Goal: Task Accomplishment & Management: Manage account settings

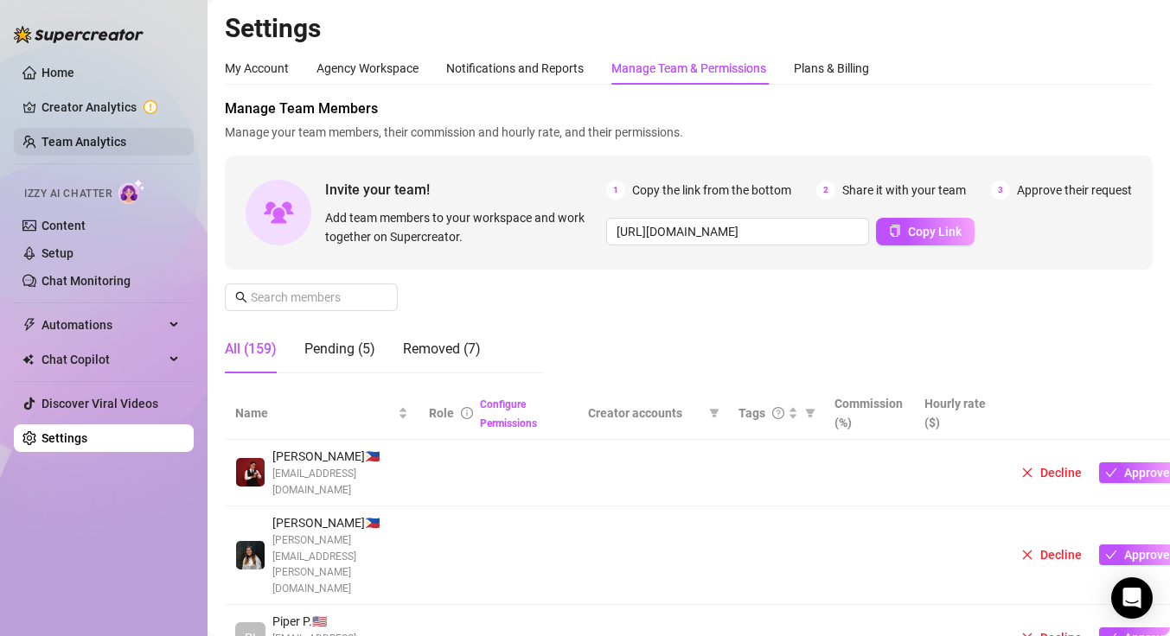
click at [84, 137] on link "Team Analytics" at bounding box center [84, 142] width 85 height 14
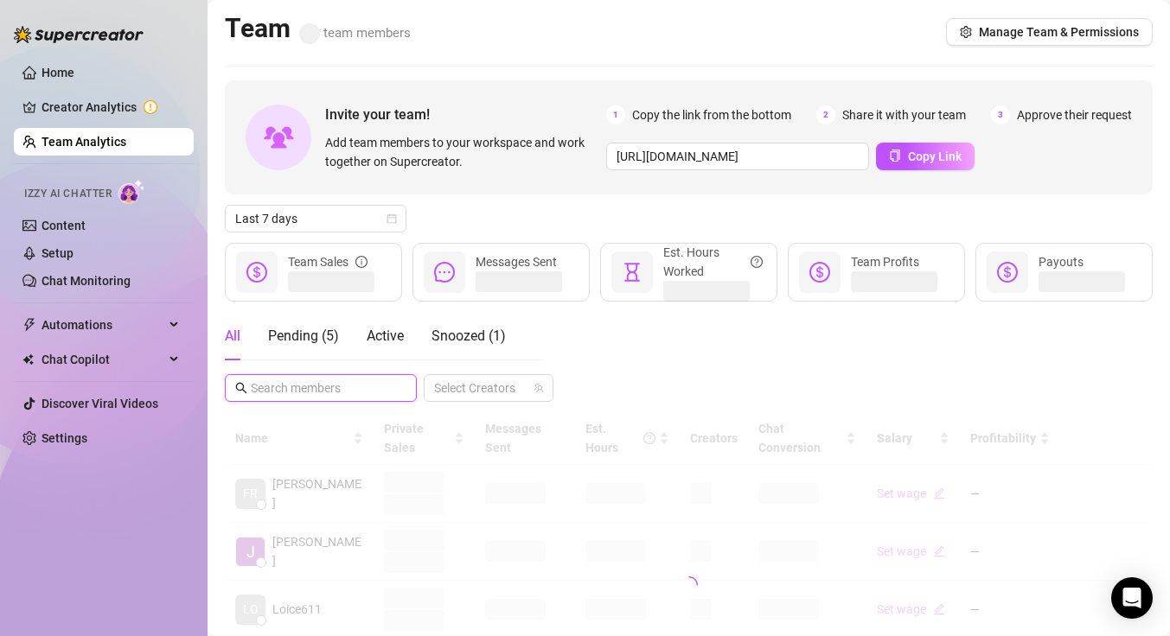
click at [368, 394] on input "text" at bounding box center [322, 388] width 142 height 19
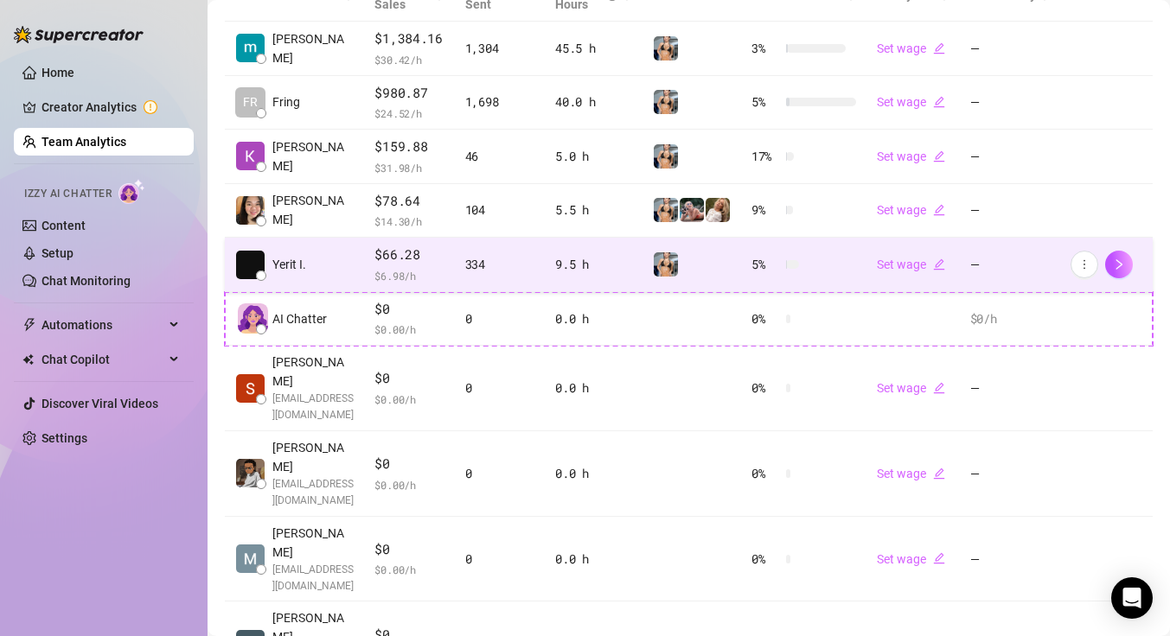
scroll to position [555, 0]
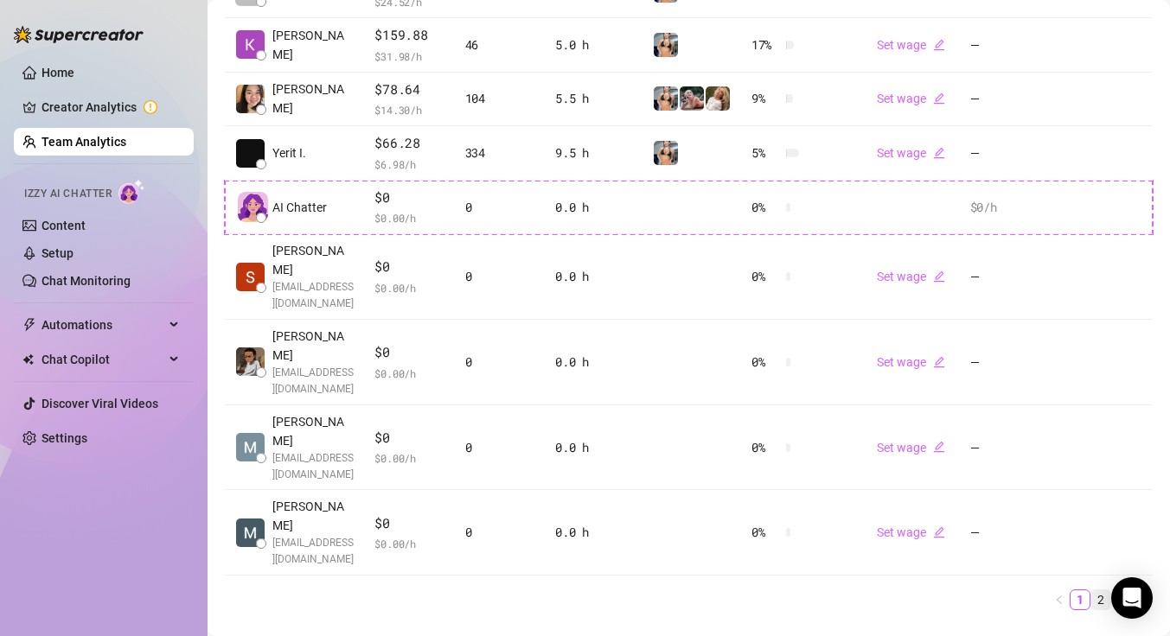
type input "ri"
click at [1091, 591] on link "2" at bounding box center [1100, 600] width 19 height 19
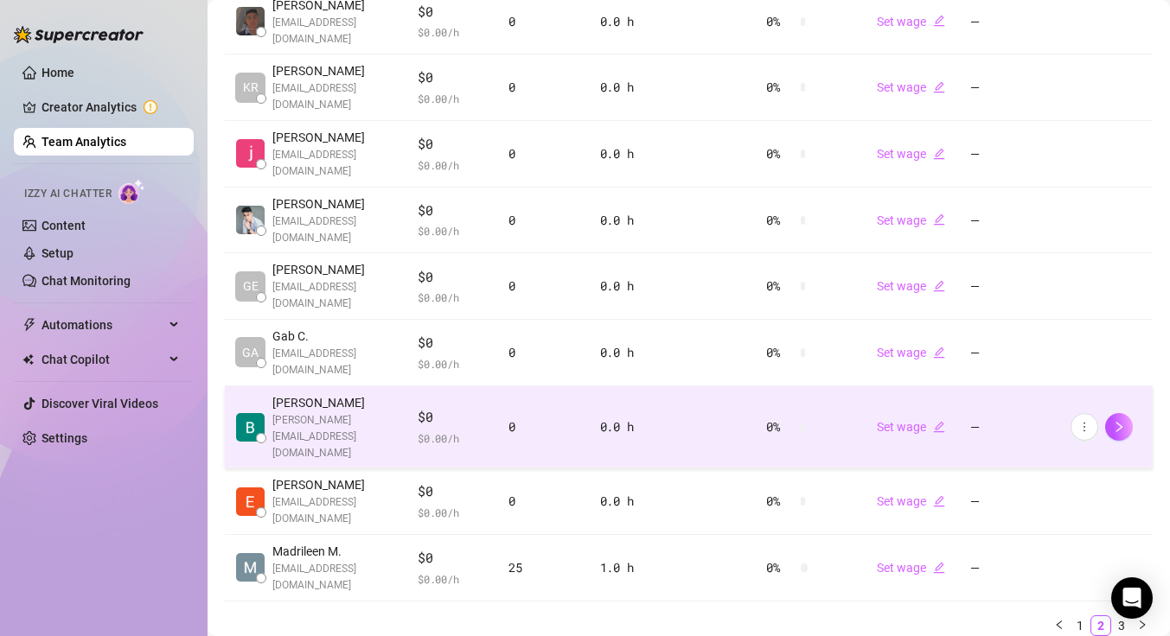
scroll to position [580, 0]
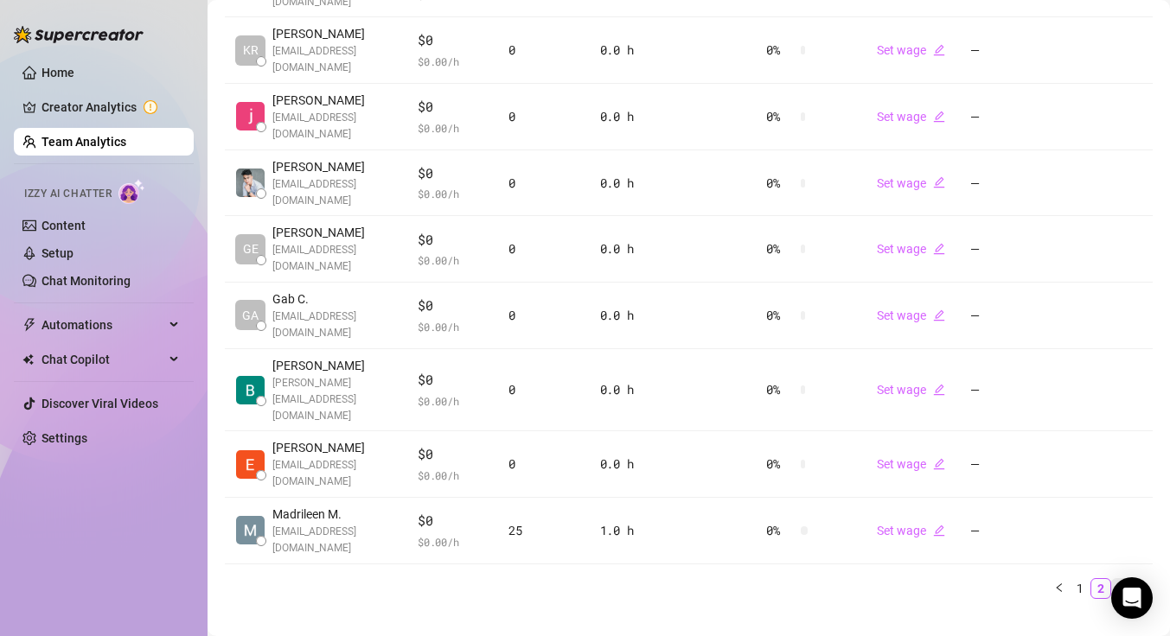
click at [1112, 579] on link "3" at bounding box center [1121, 588] width 19 height 19
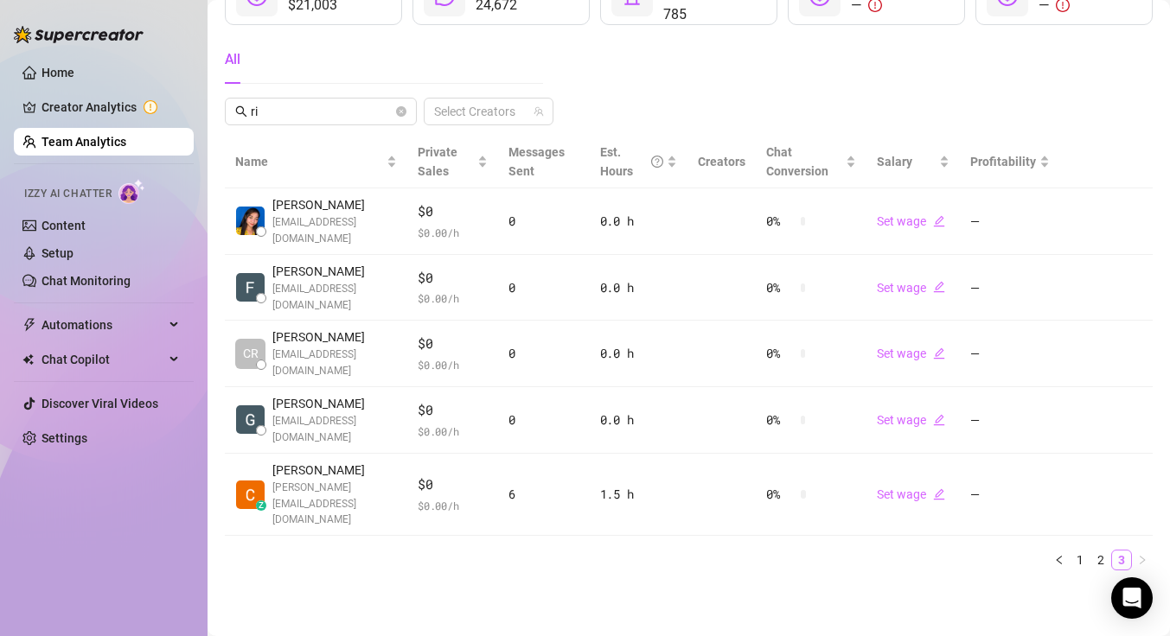
scroll to position [260, 0]
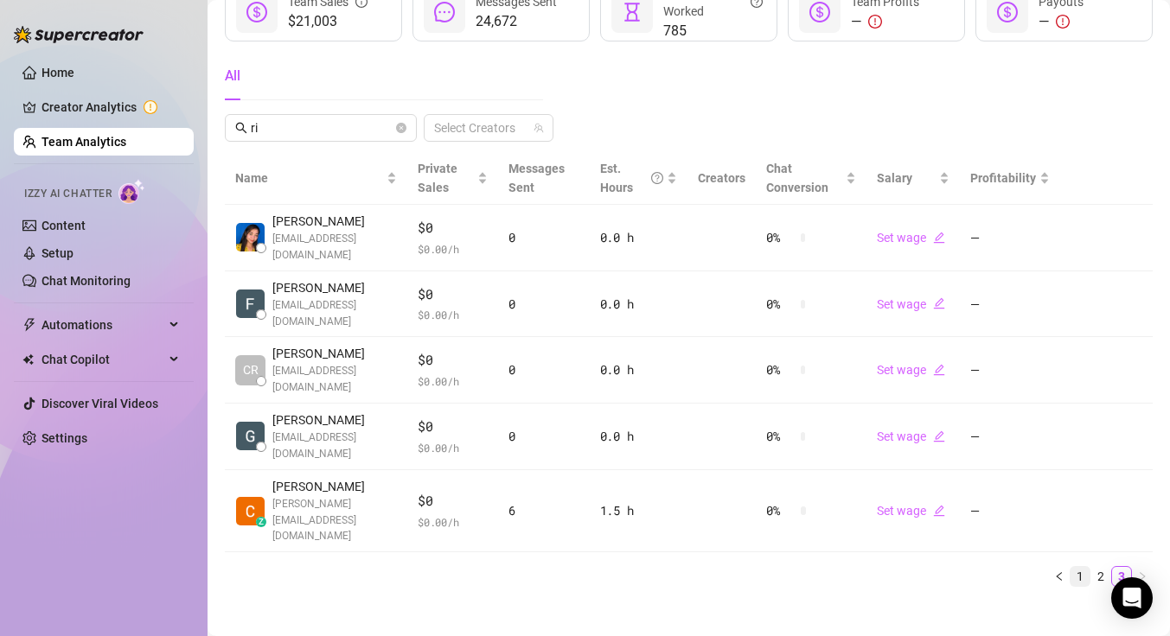
click at [1071, 567] on link "1" at bounding box center [1079, 576] width 19 height 19
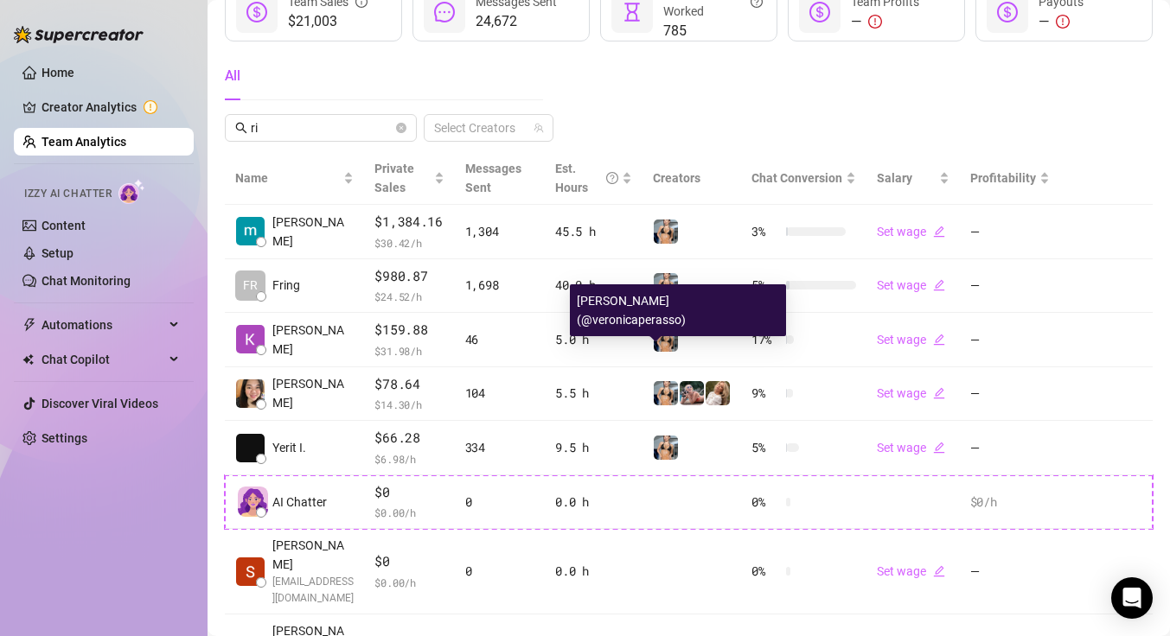
scroll to position [0, 0]
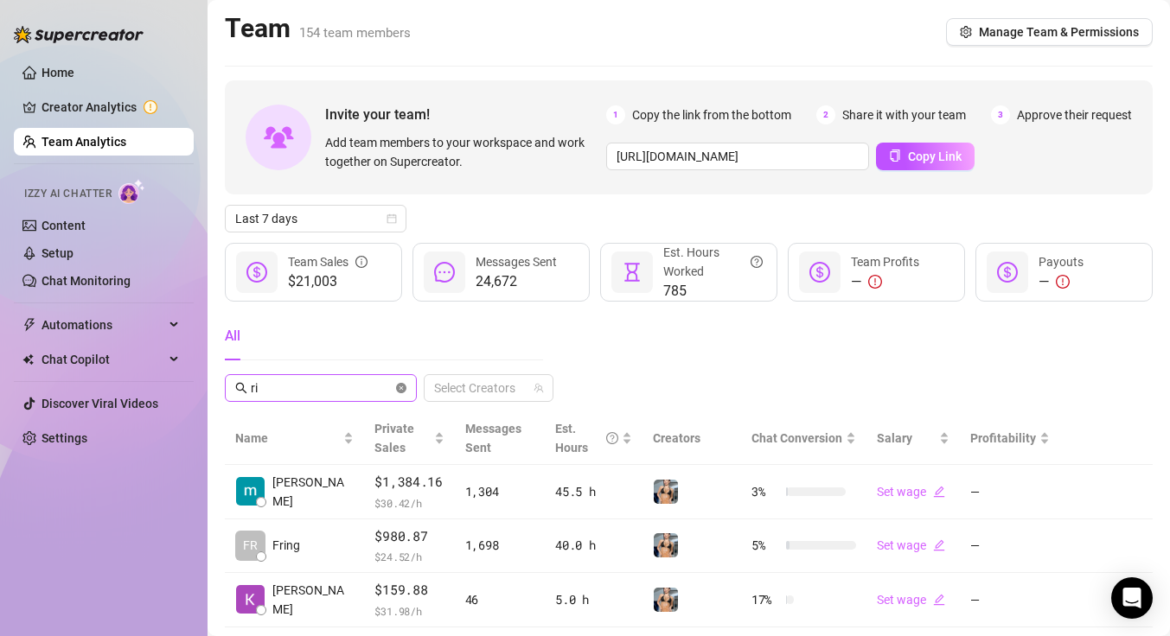
click at [403, 386] on icon "close-circle" at bounding box center [401, 388] width 10 height 10
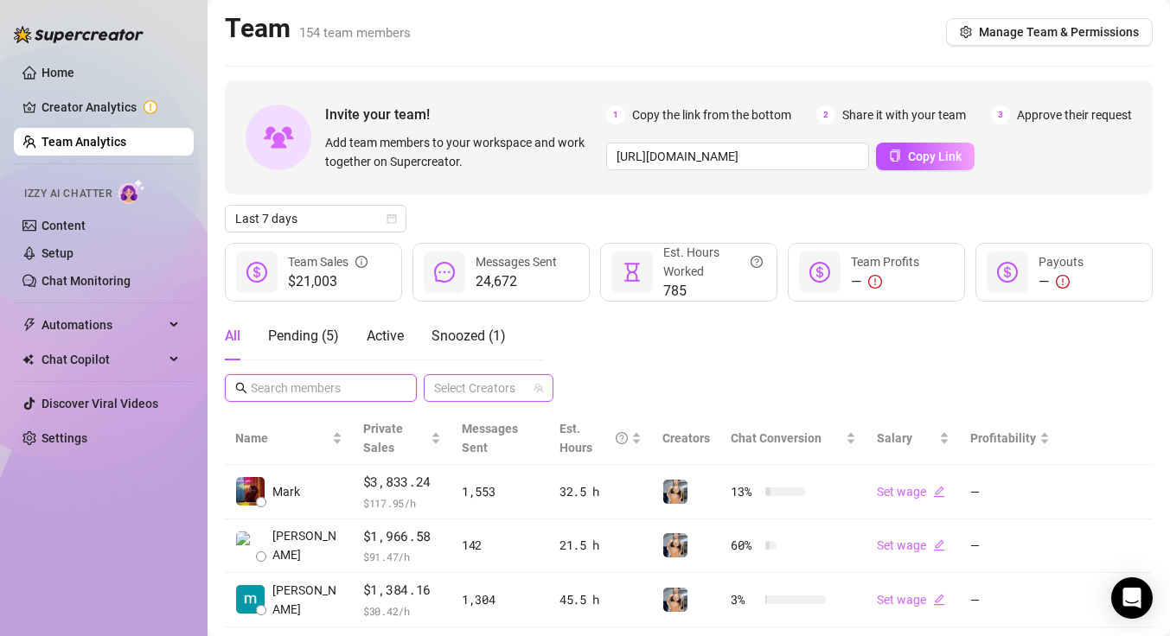
click at [459, 391] on div at bounding box center [479, 388] width 105 height 24
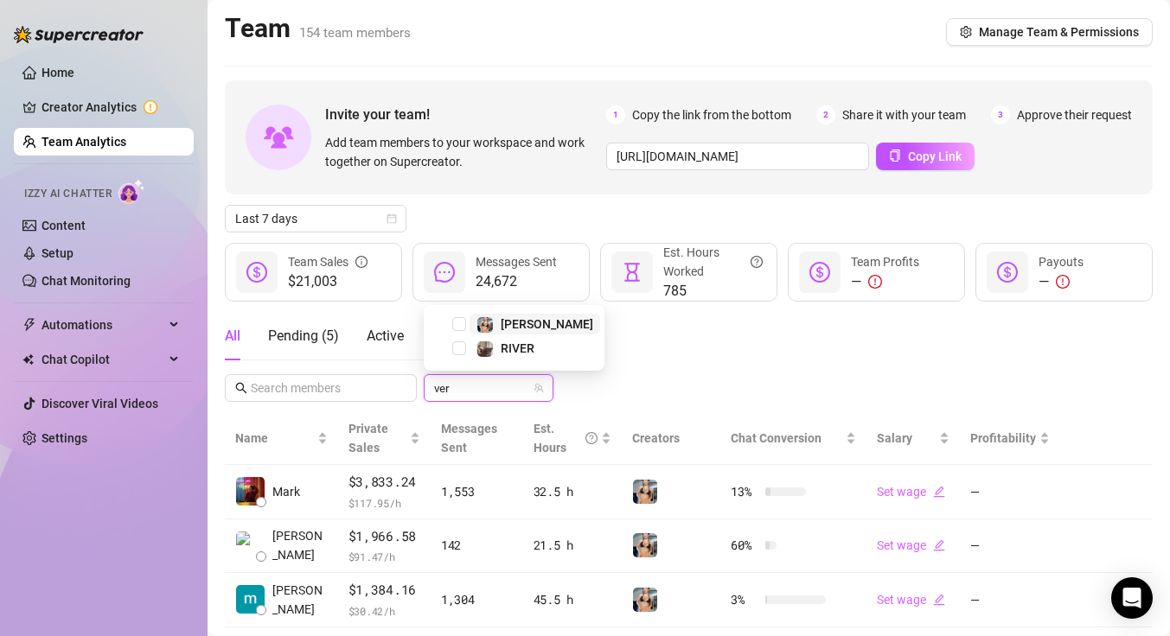
type input "vero"
click at [514, 351] on span "[PERSON_NAME]" at bounding box center [547, 349] width 93 height 14
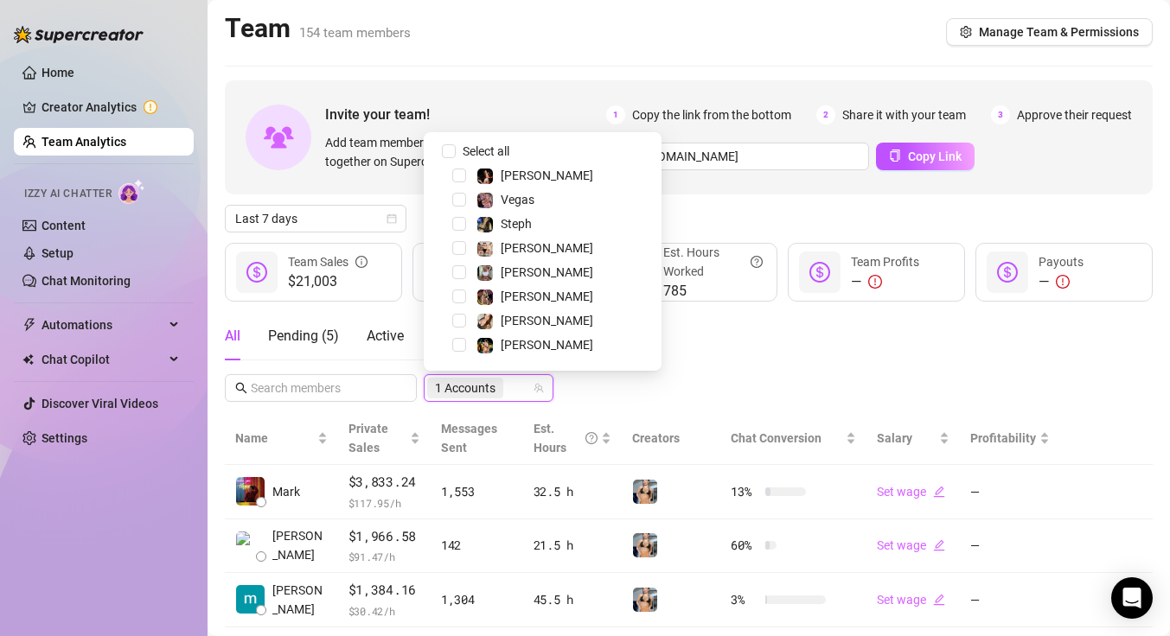
click at [736, 355] on div "All Pending ( 5 ) Active Snoozed ( 1 ) 1 Accounts" at bounding box center [689, 357] width 928 height 90
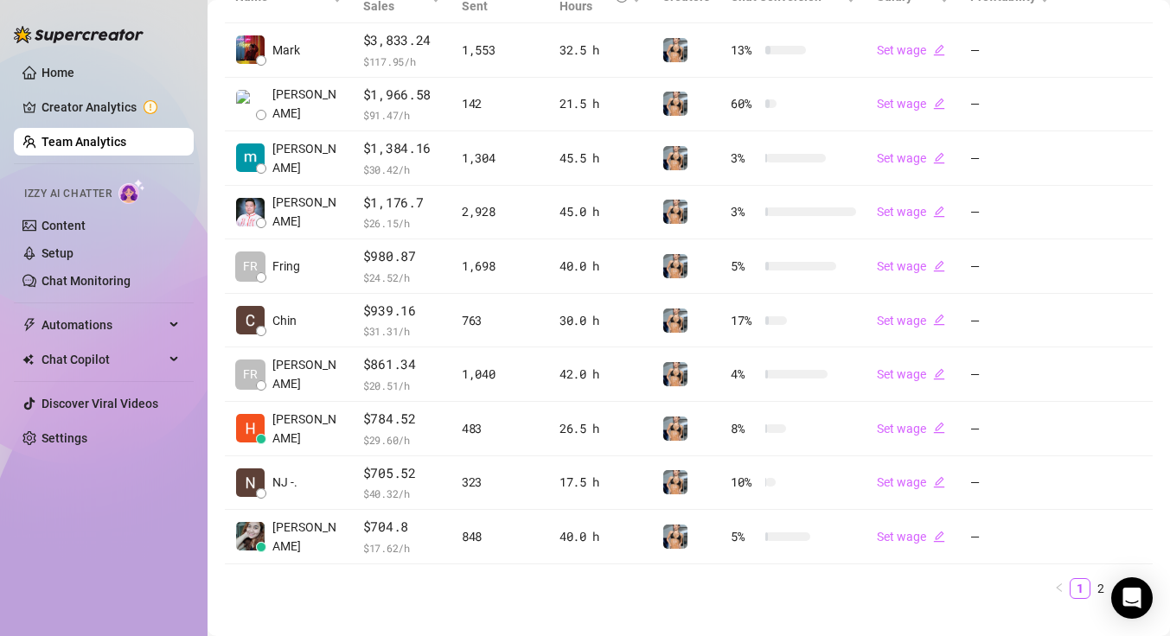
scroll to position [469, 0]
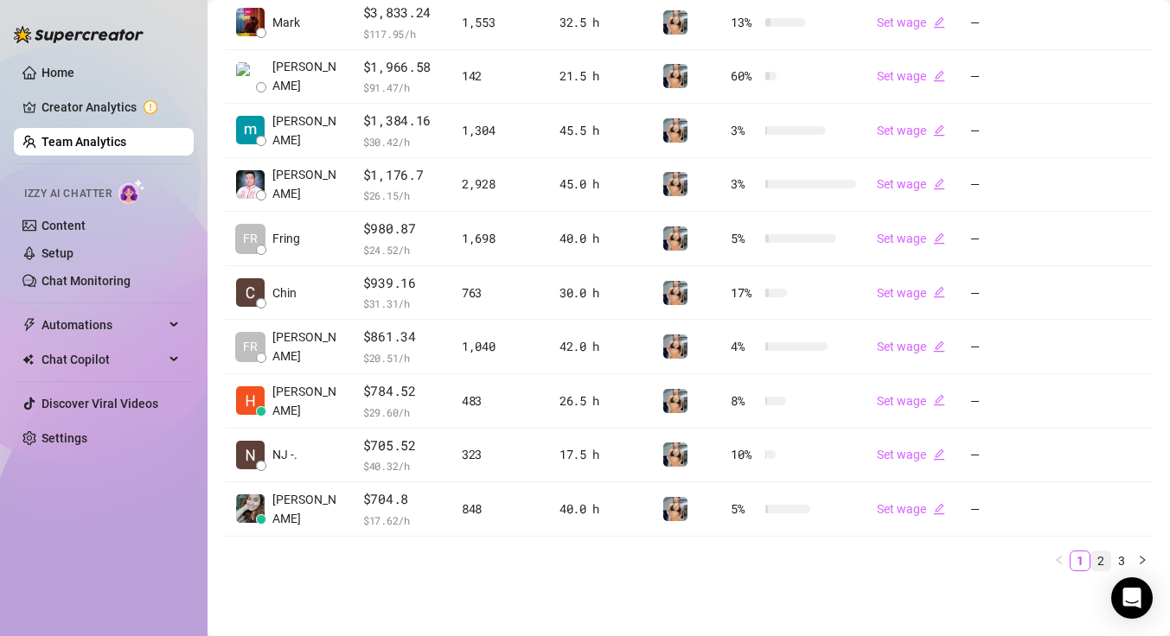
click at [1092, 559] on link "2" at bounding box center [1100, 561] width 19 height 19
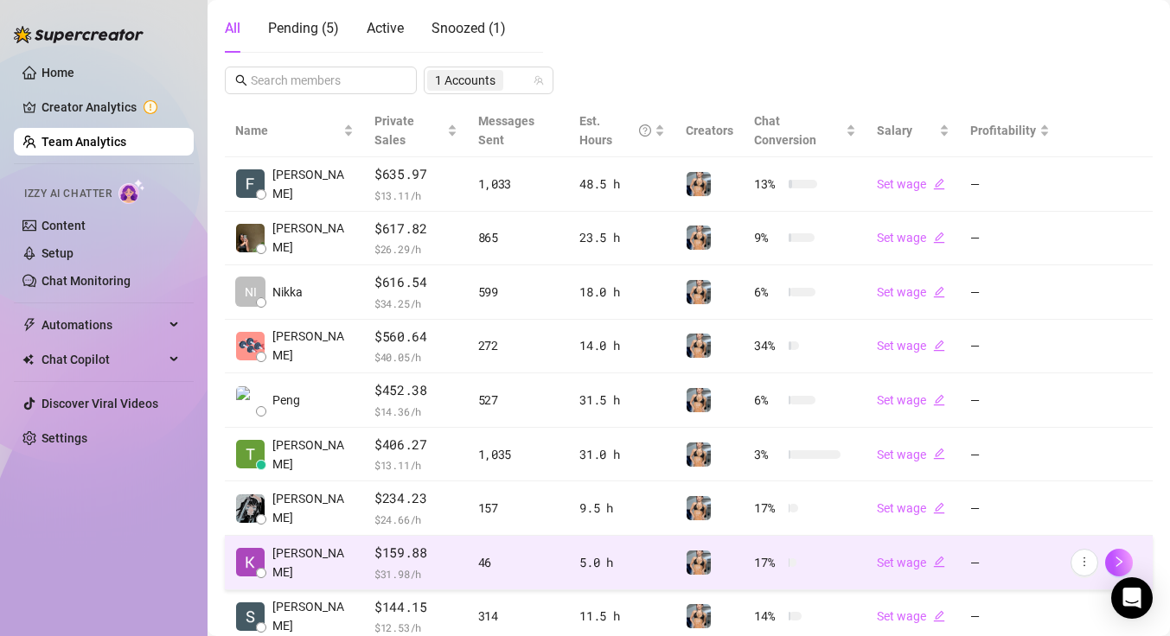
scroll to position [450, 0]
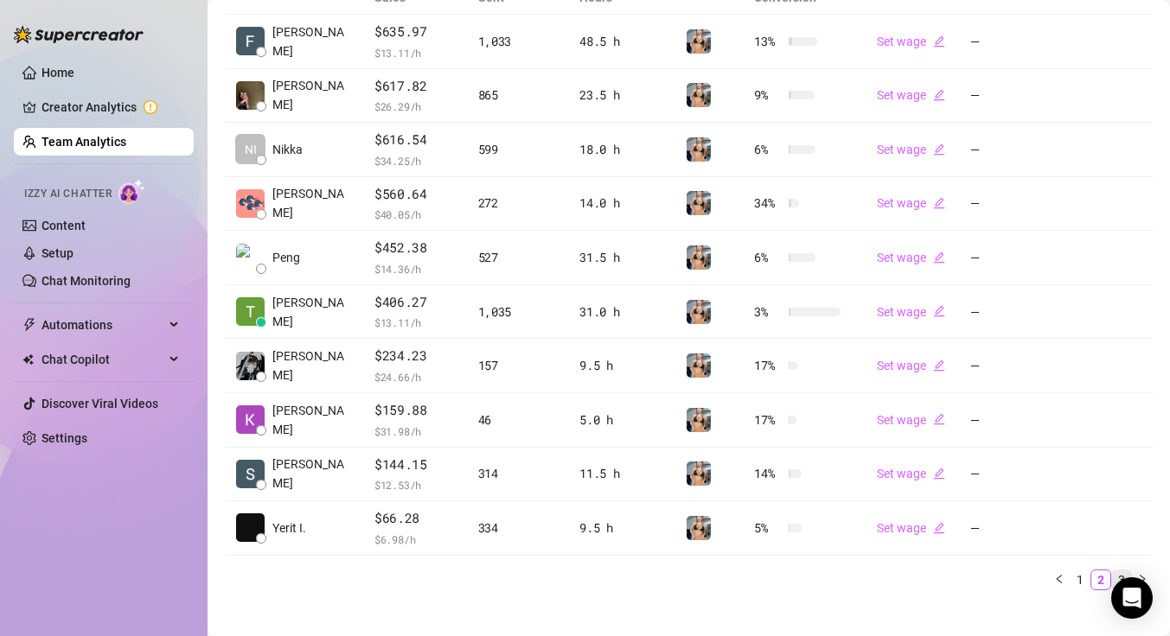
click at [1112, 571] on link "3" at bounding box center [1121, 580] width 19 height 19
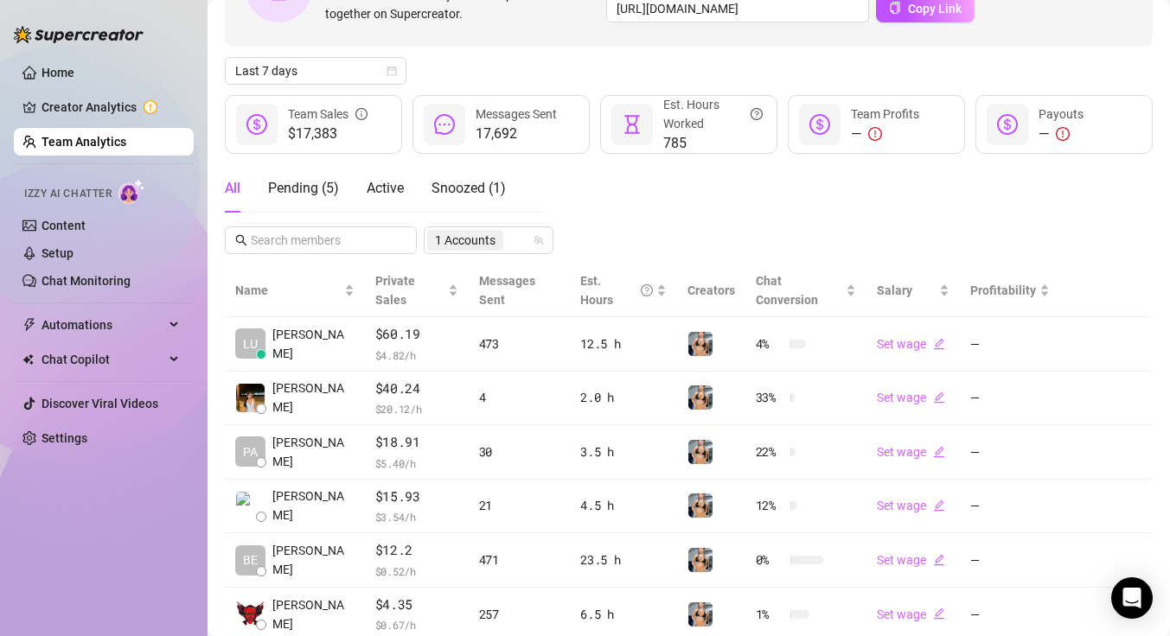
scroll to position [144, 0]
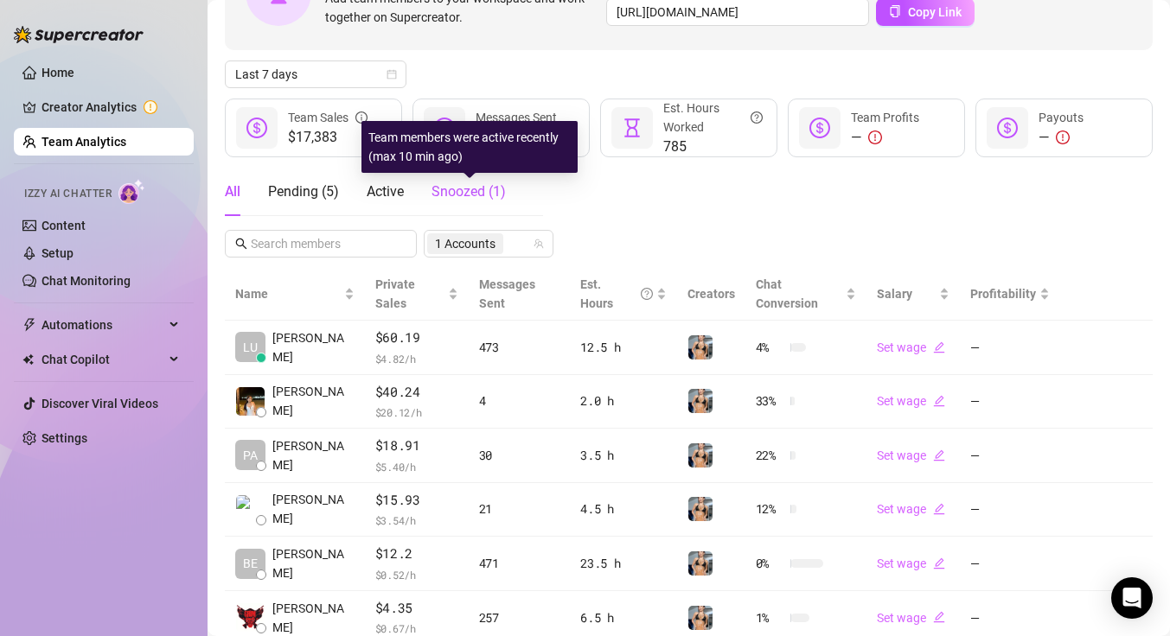
click at [468, 194] on span "Snoozed ( 1 )" at bounding box center [468, 191] width 74 height 16
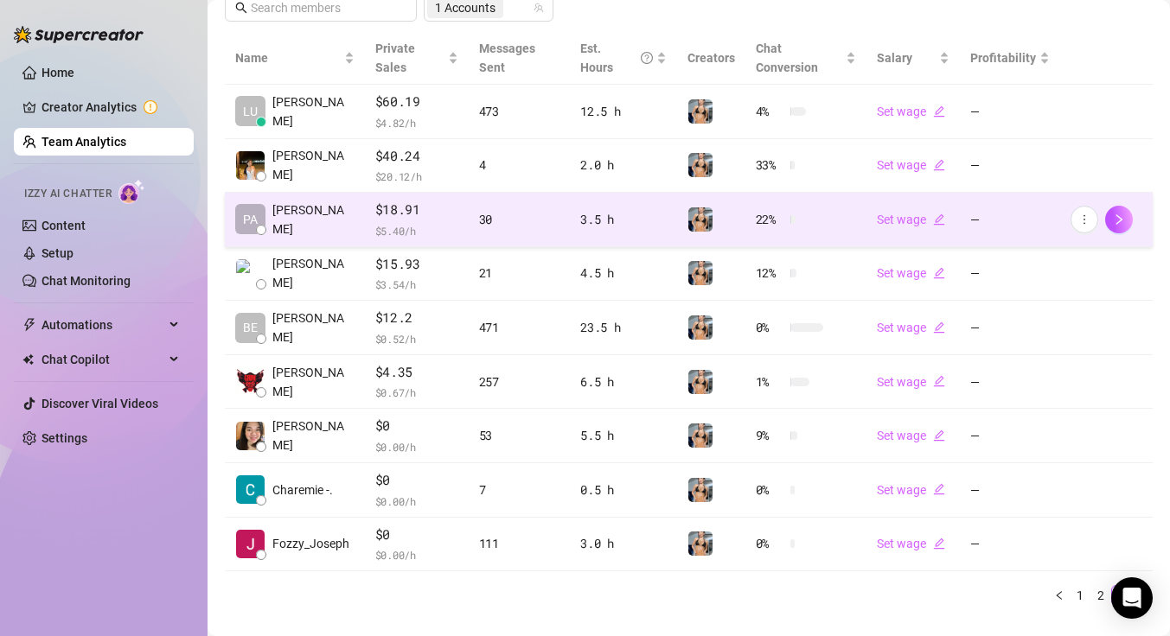
scroll to position [406, 0]
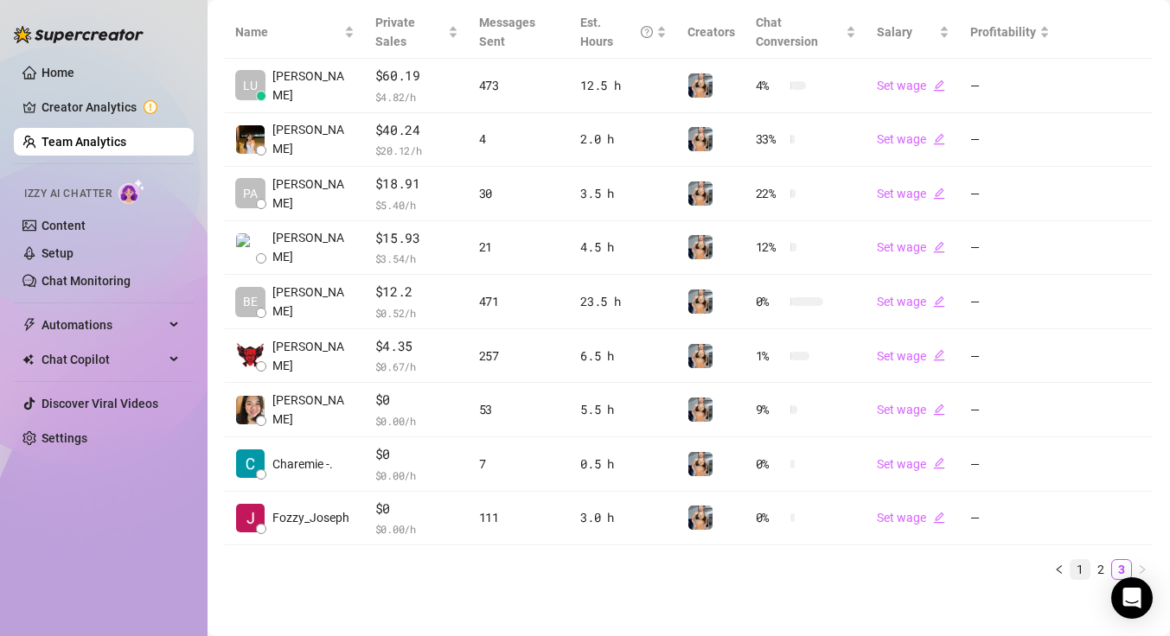
click at [1070, 568] on link "1" at bounding box center [1079, 569] width 19 height 19
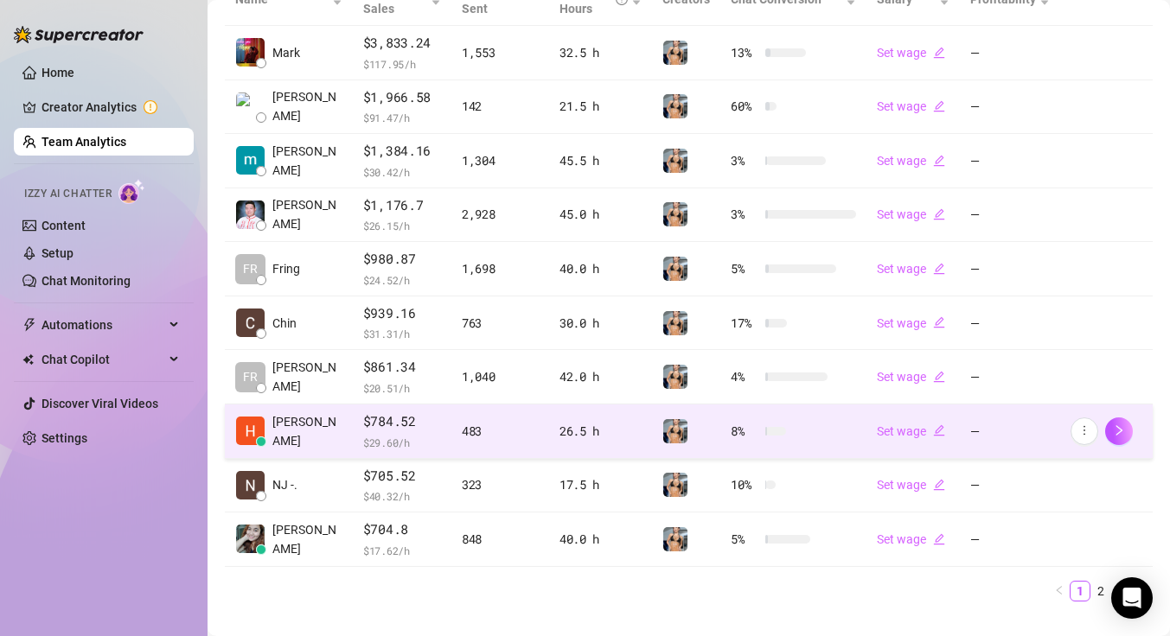
scroll to position [469, 0]
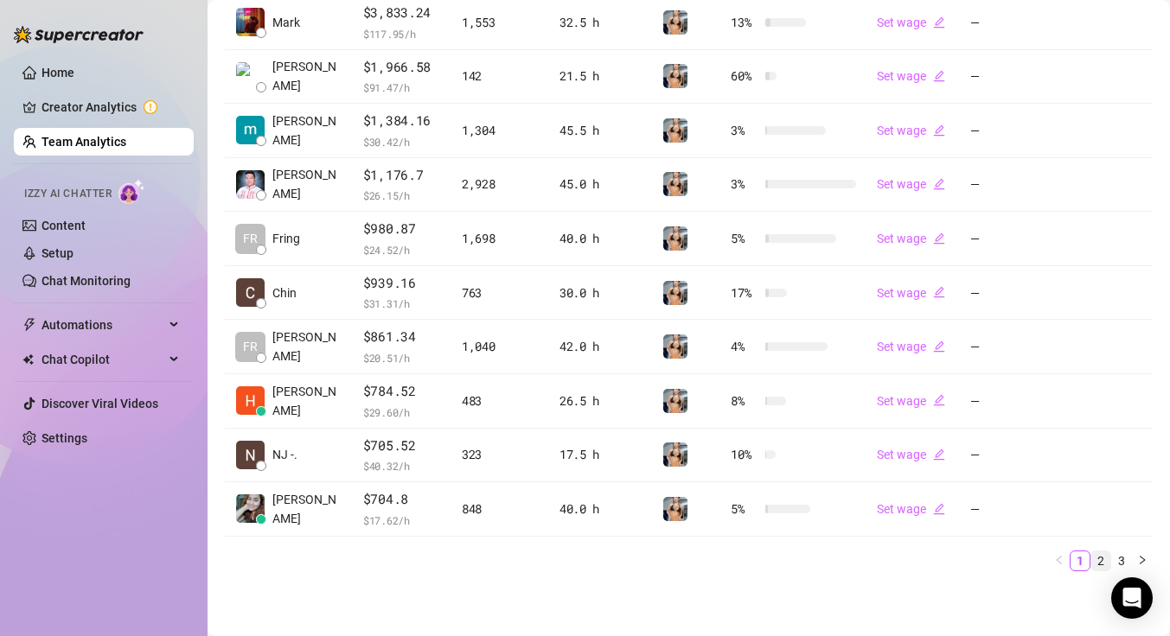
click at [1091, 560] on link "2" at bounding box center [1100, 561] width 19 height 19
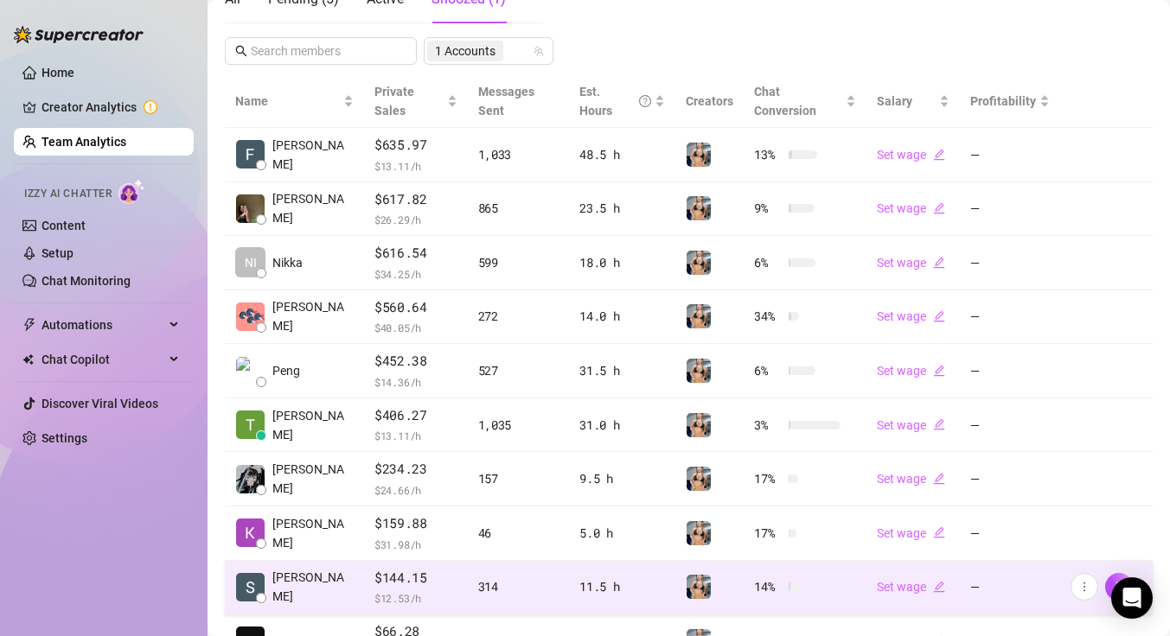
scroll to position [450, 0]
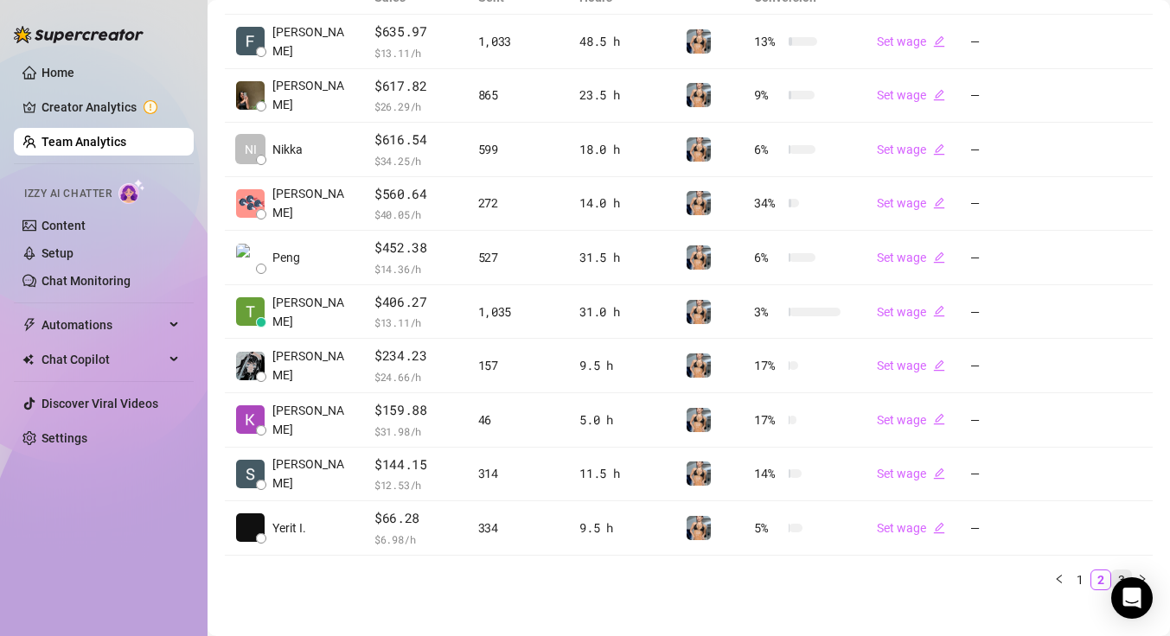
click at [1112, 571] on link "3" at bounding box center [1121, 580] width 19 height 19
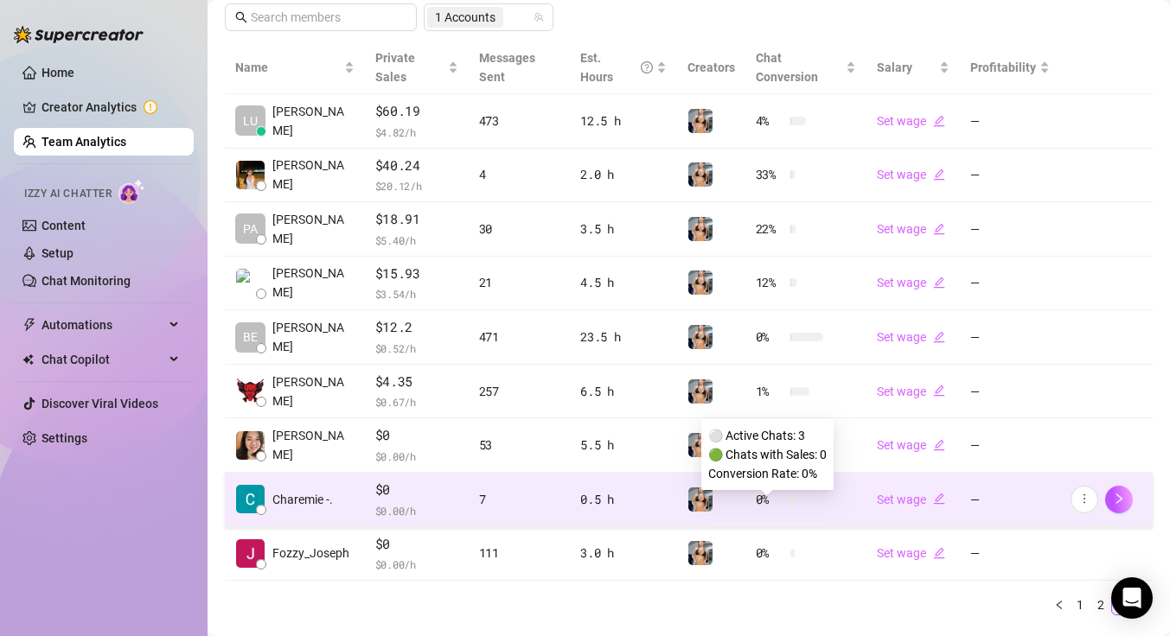
scroll to position [359, 0]
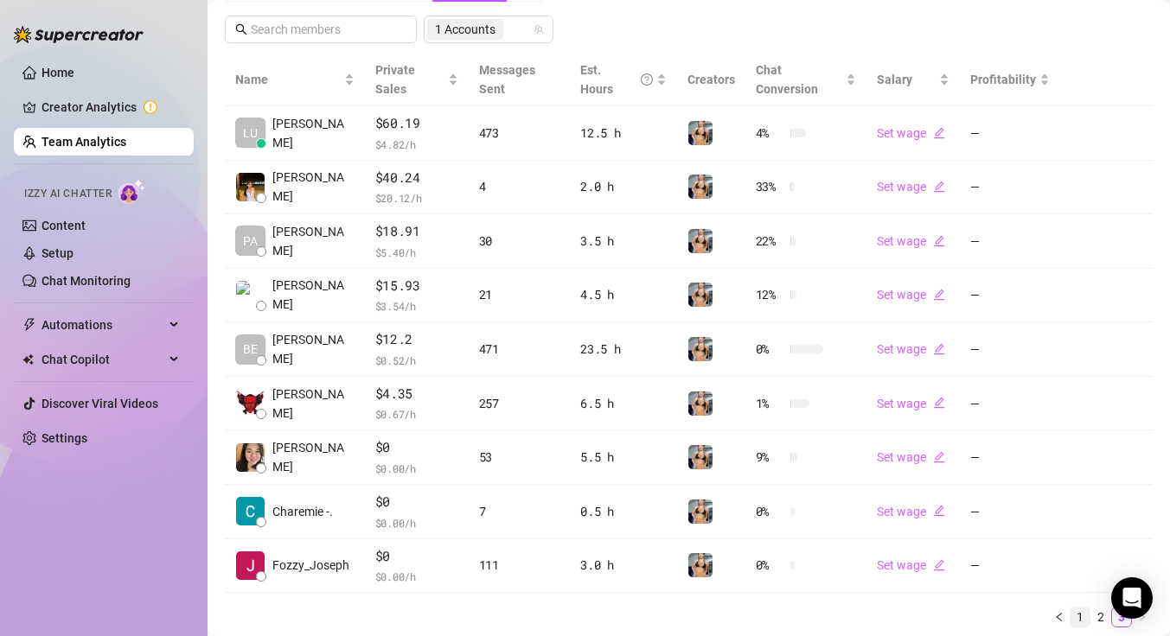
click at [1070, 621] on link "1" at bounding box center [1079, 617] width 19 height 19
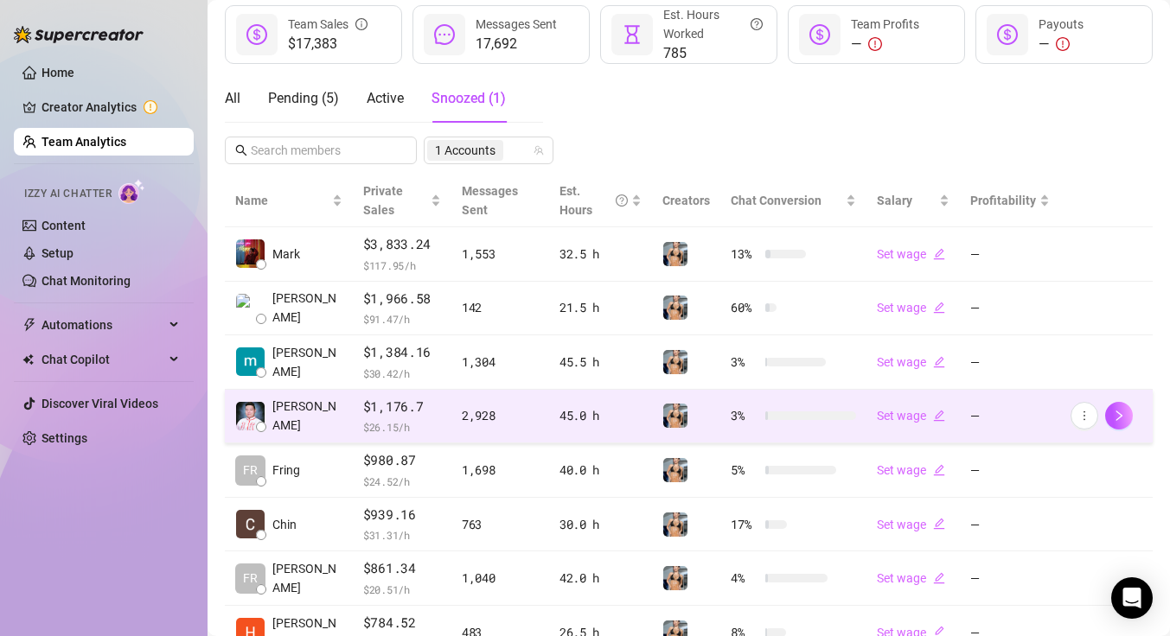
scroll to position [218, 0]
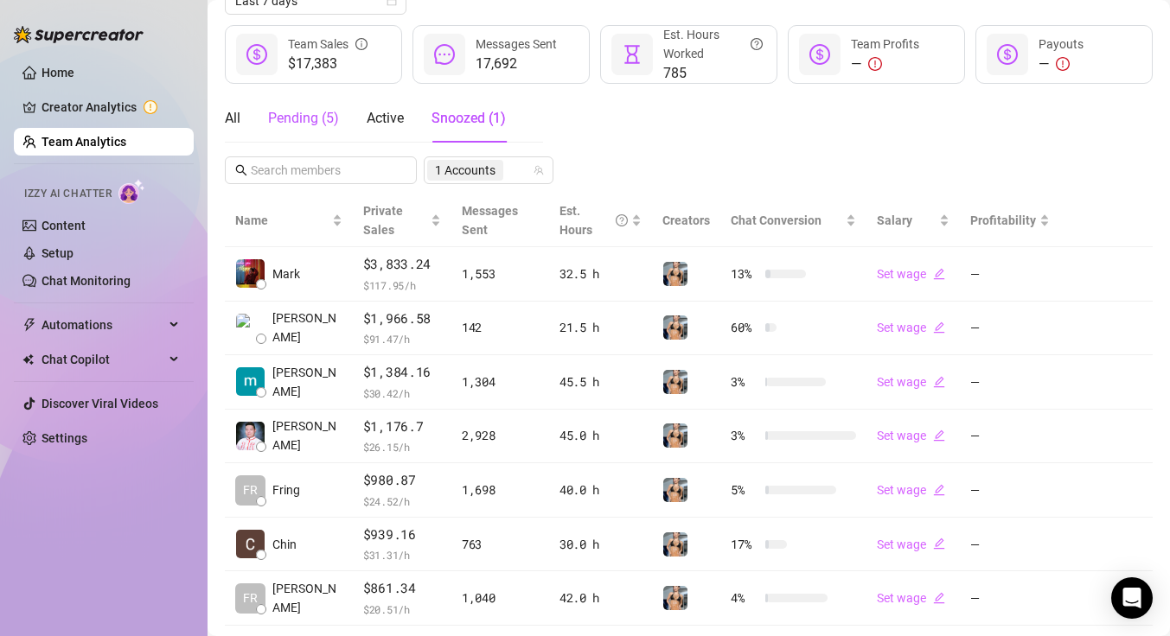
click at [316, 120] on div "Pending ( 5 )" at bounding box center [303, 118] width 71 height 21
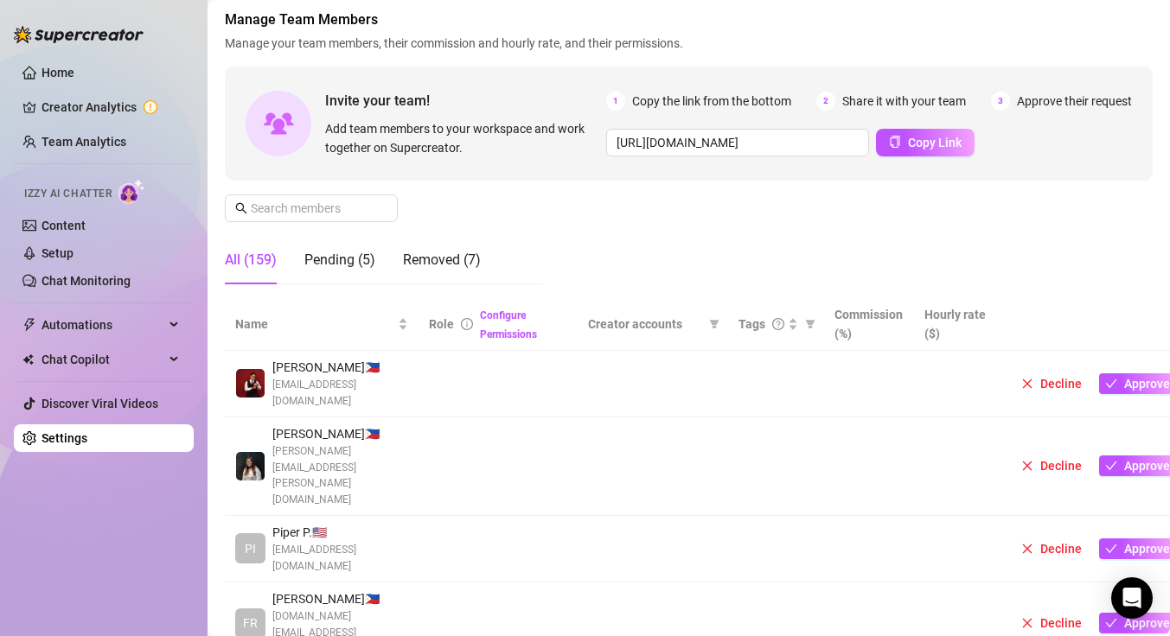
scroll to position [18, 0]
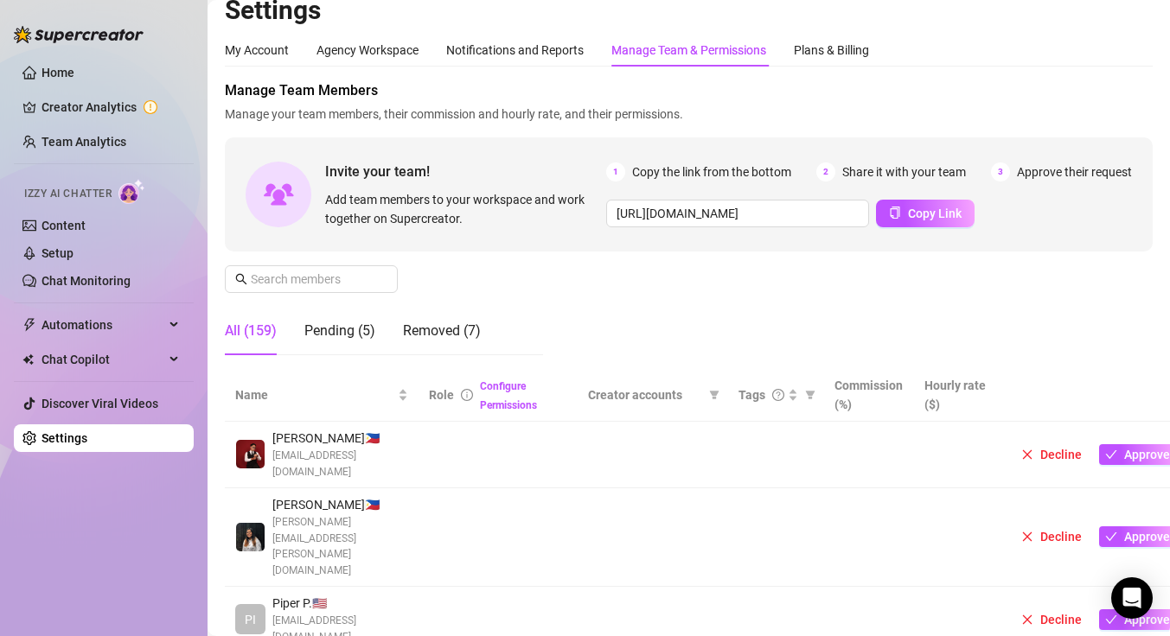
click at [247, 342] on div "All (159)" at bounding box center [251, 331] width 52 height 48
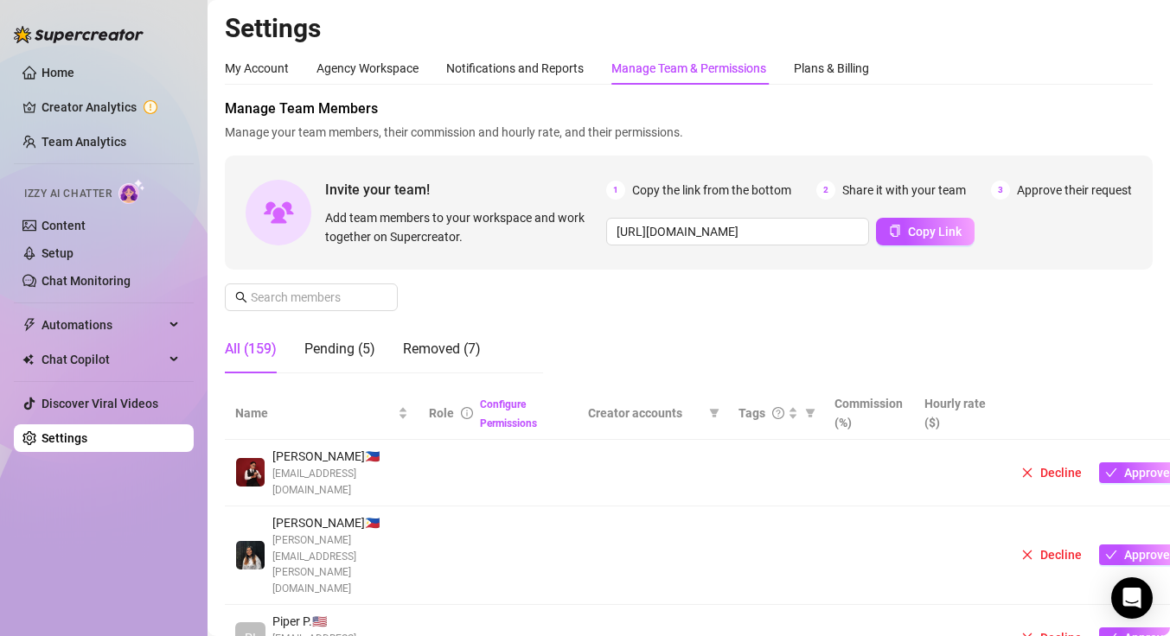
scroll to position [1, 0]
click at [113, 149] on link "Team Analytics" at bounding box center [84, 142] width 85 height 14
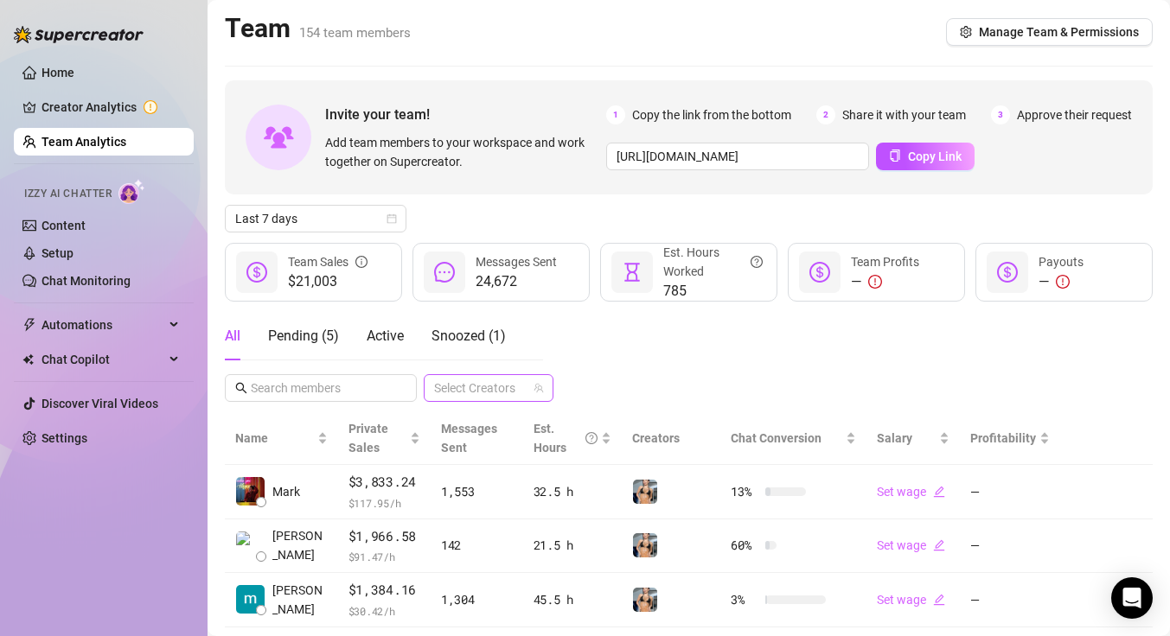
click at [485, 380] on div at bounding box center [479, 388] width 105 height 24
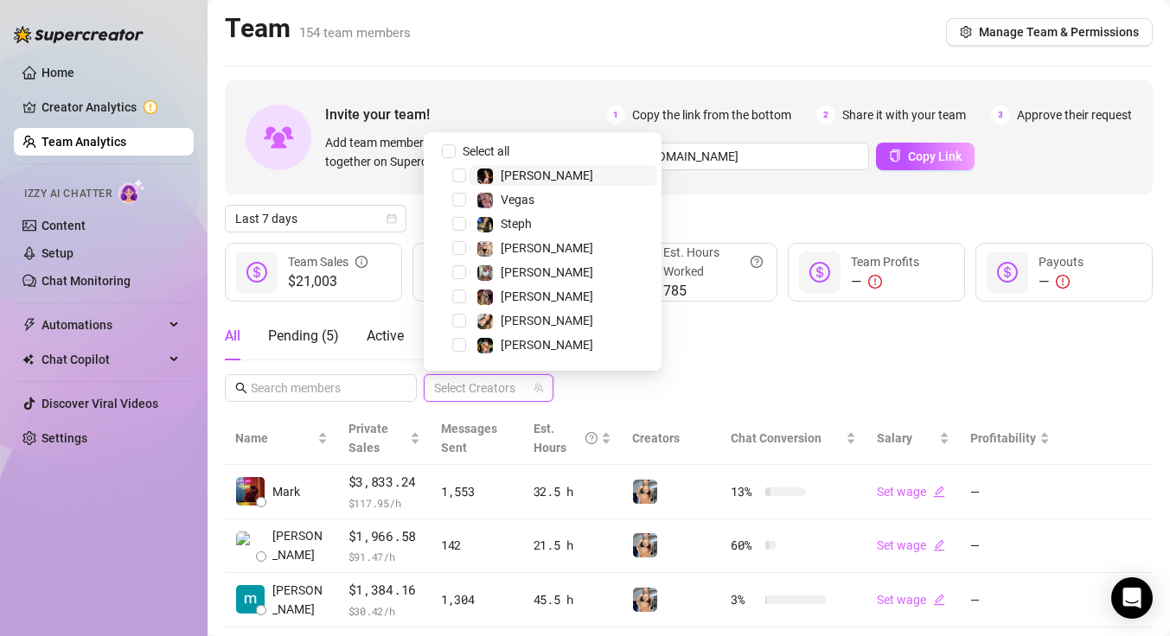
click at [541, 392] on icon "team" at bounding box center [538, 388] width 10 height 10
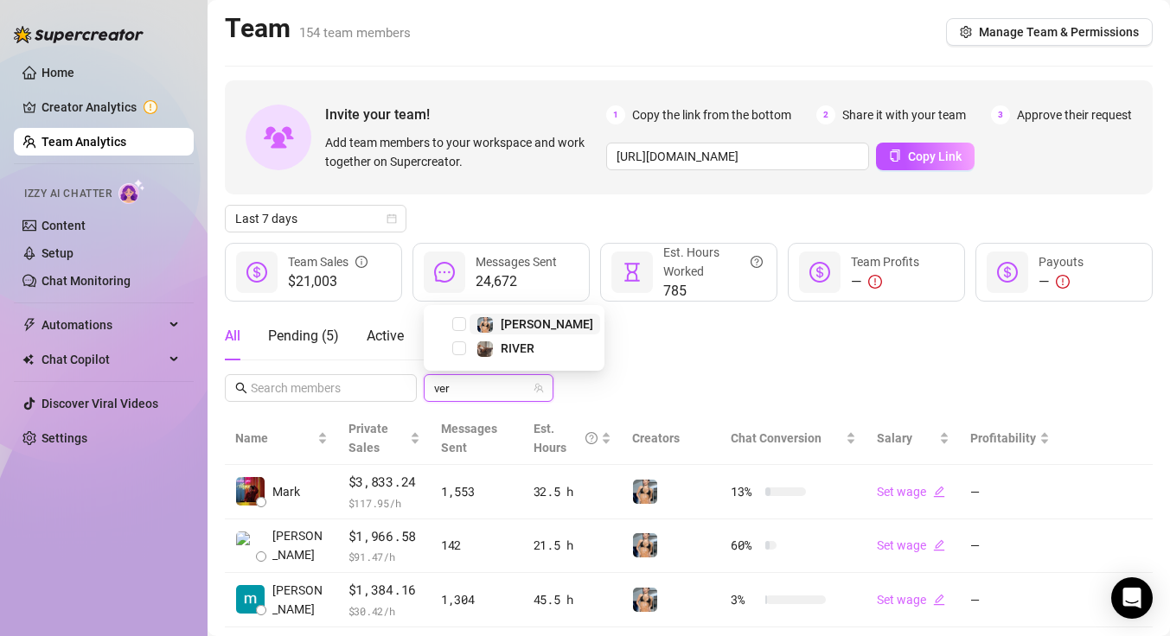
type input "vero"
click at [518, 347] on span "[PERSON_NAME]" at bounding box center [547, 349] width 93 height 14
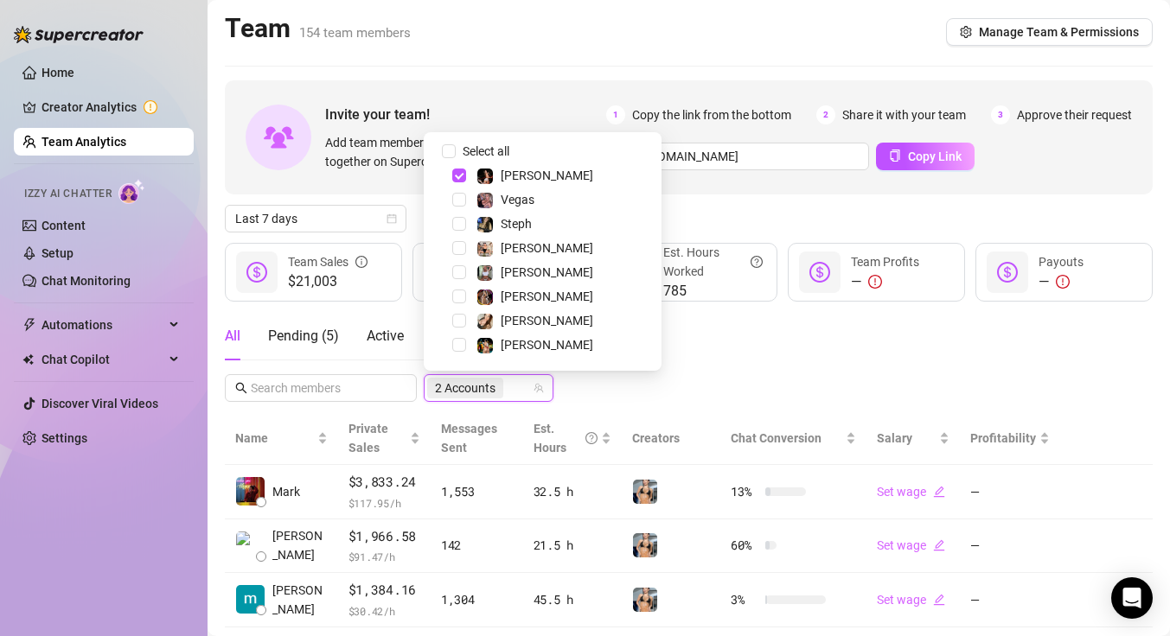
click at [466, 172] on div "[PERSON_NAME]" at bounding box center [542, 175] width 229 height 21
click at [457, 175] on span "Select tree node" at bounding box center [459, 176] width 14 height 14
click at [757, 360] on div "All Pending ( 5 ) Active Snoozed ( 1 ) 1 Accounts" at bounding box center [689, 357] width 928 height 90
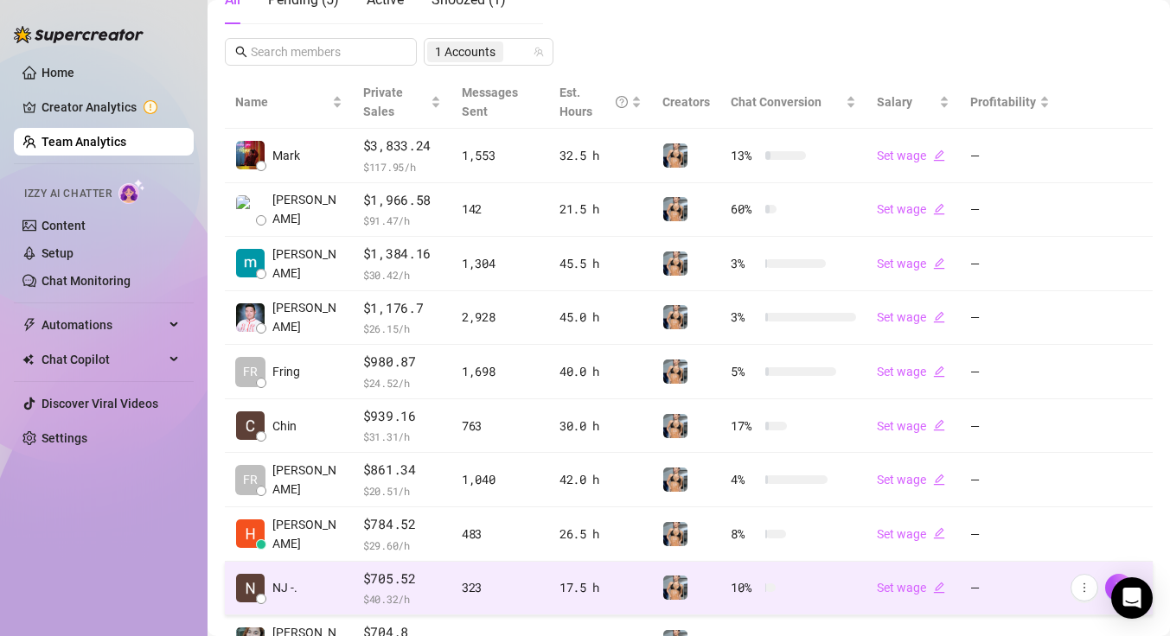
scroll to position [469, 0]
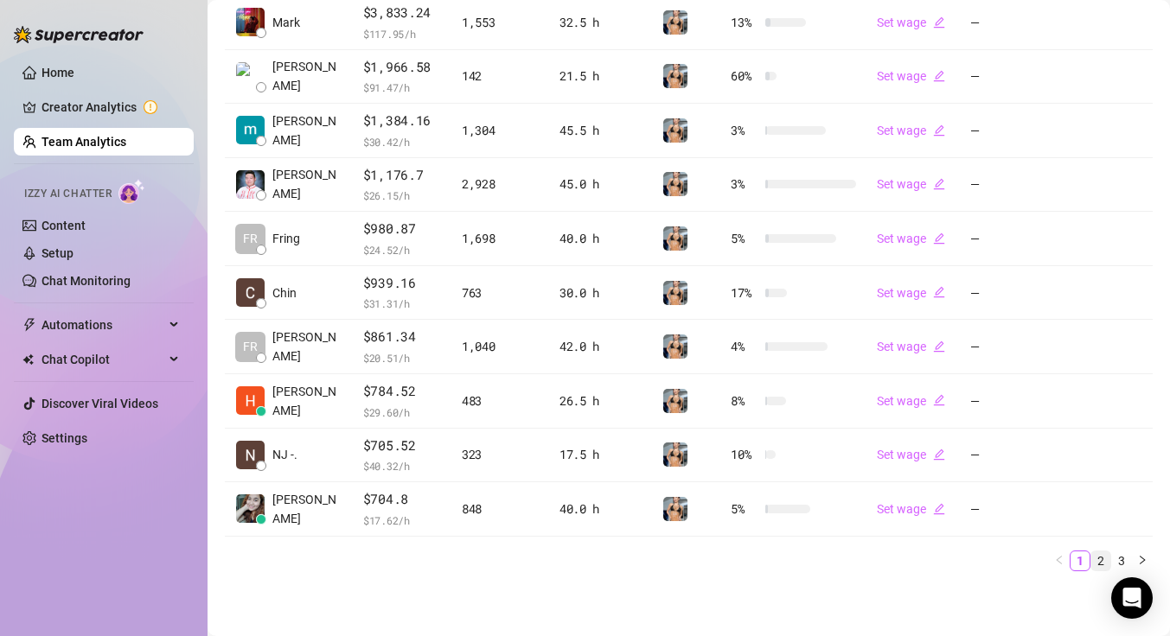
click at [1091, 560] on link "2" at bounding box center [1100, 561] width 19 height 19
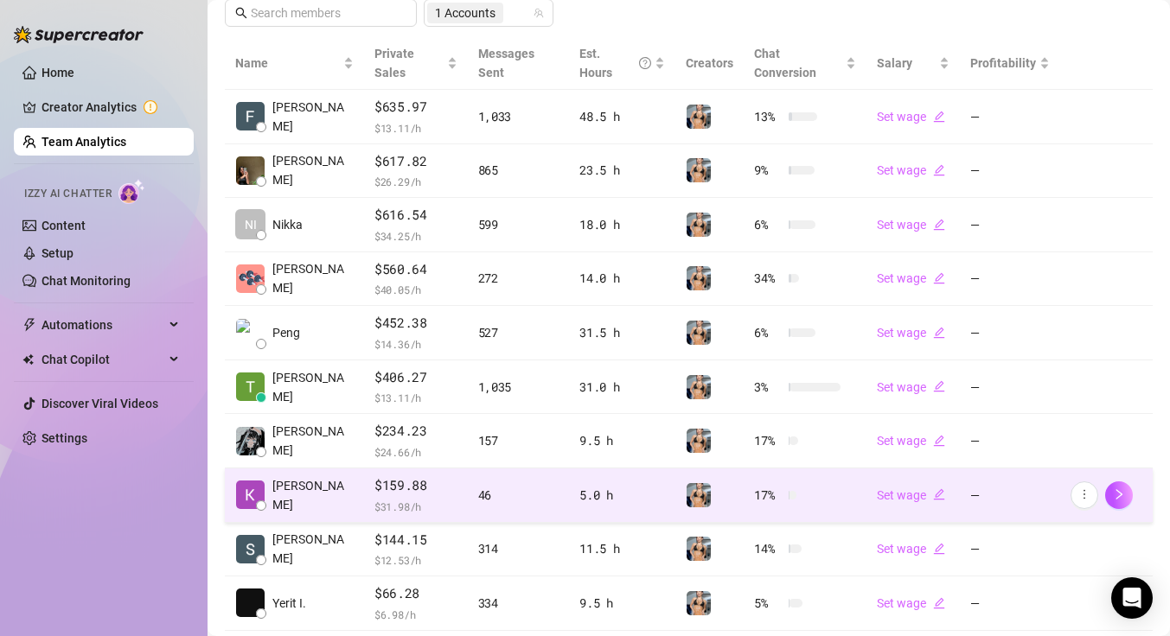
scroll to position [450, 0]
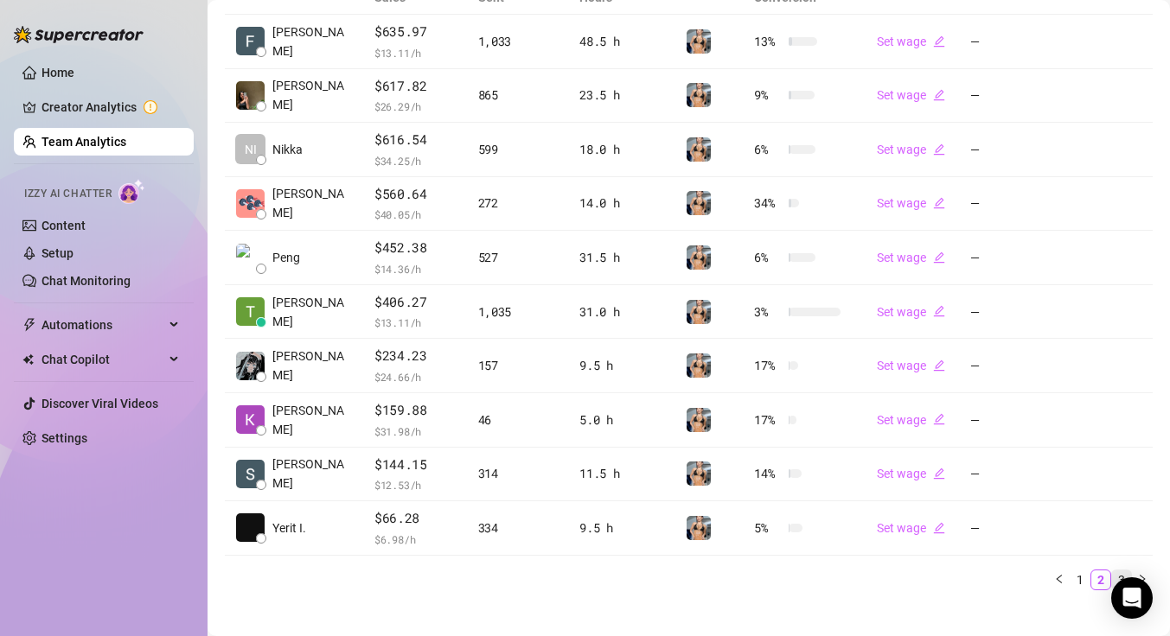
click at [1112, 571] on link "3" at bounding box center [1121, 580] width 19 height 19
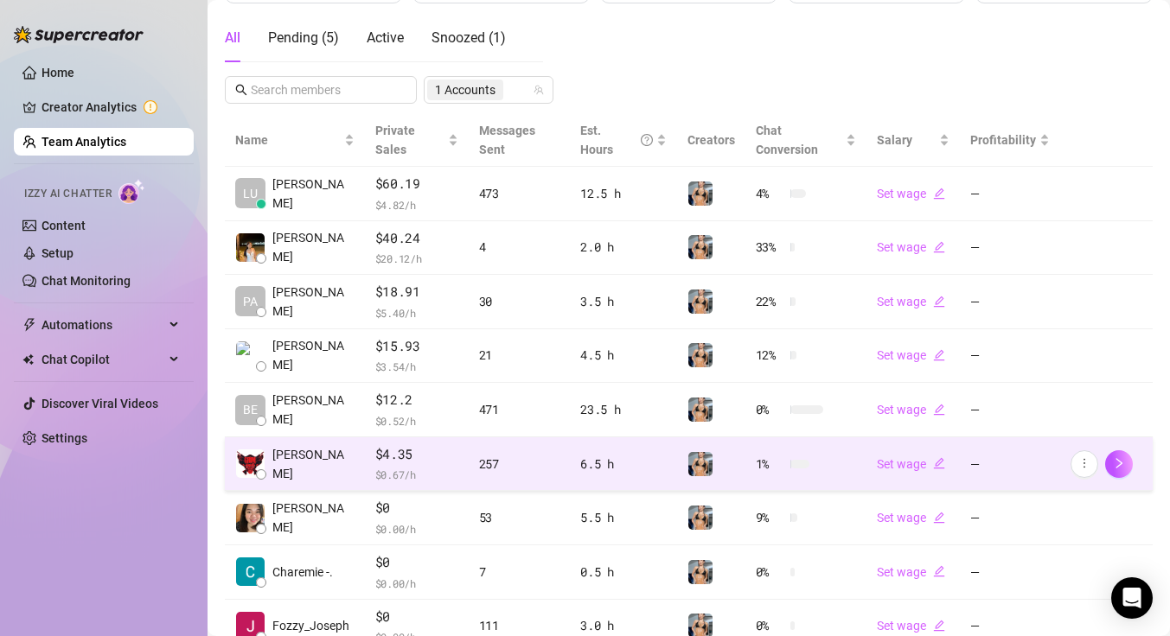
scroll to position [296, 0]
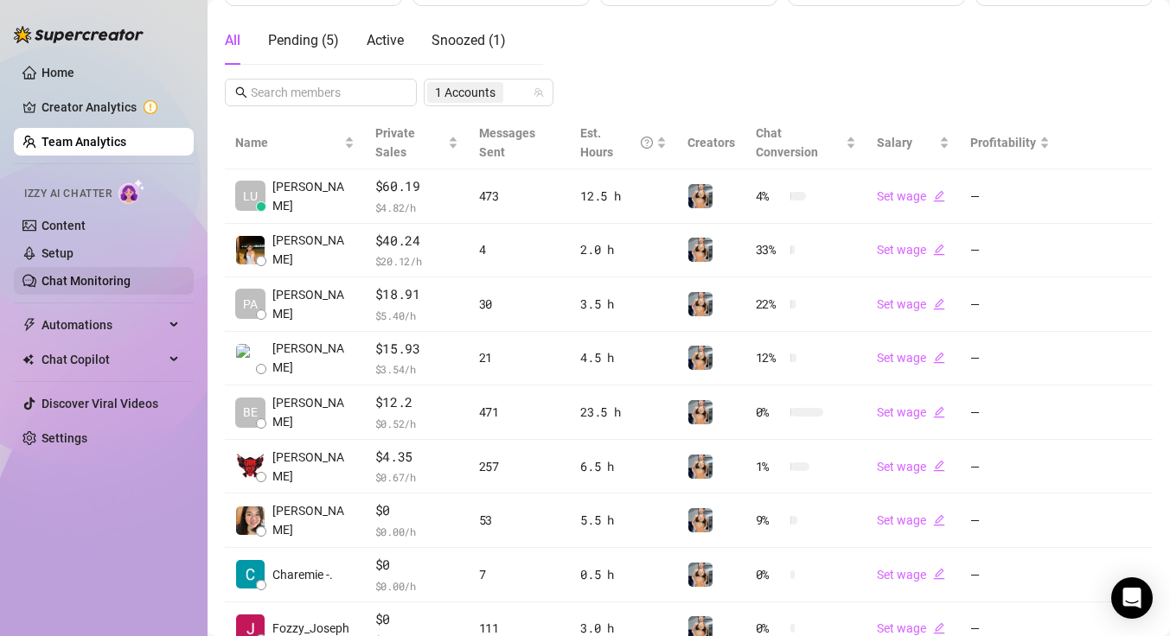
click at [93, 284] on link "Chat Monitoring" at bounding box center [86, 281] width 89 height 14
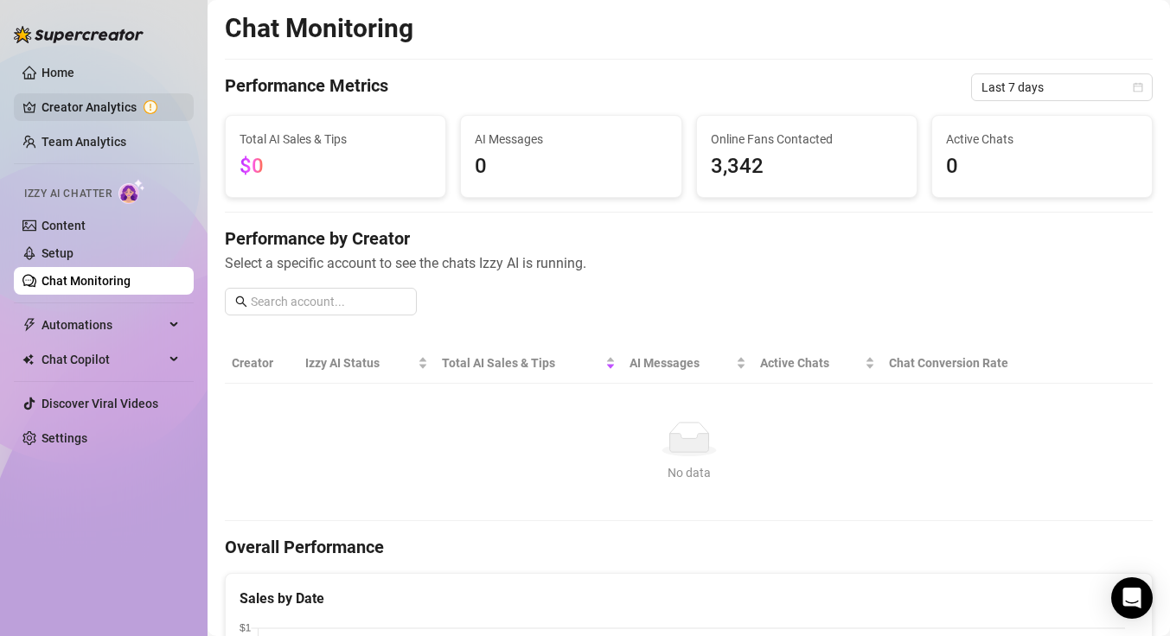
click at [100, 108] on link "Creator Analytics" at bounding box center [111, 107] width 138 height 28
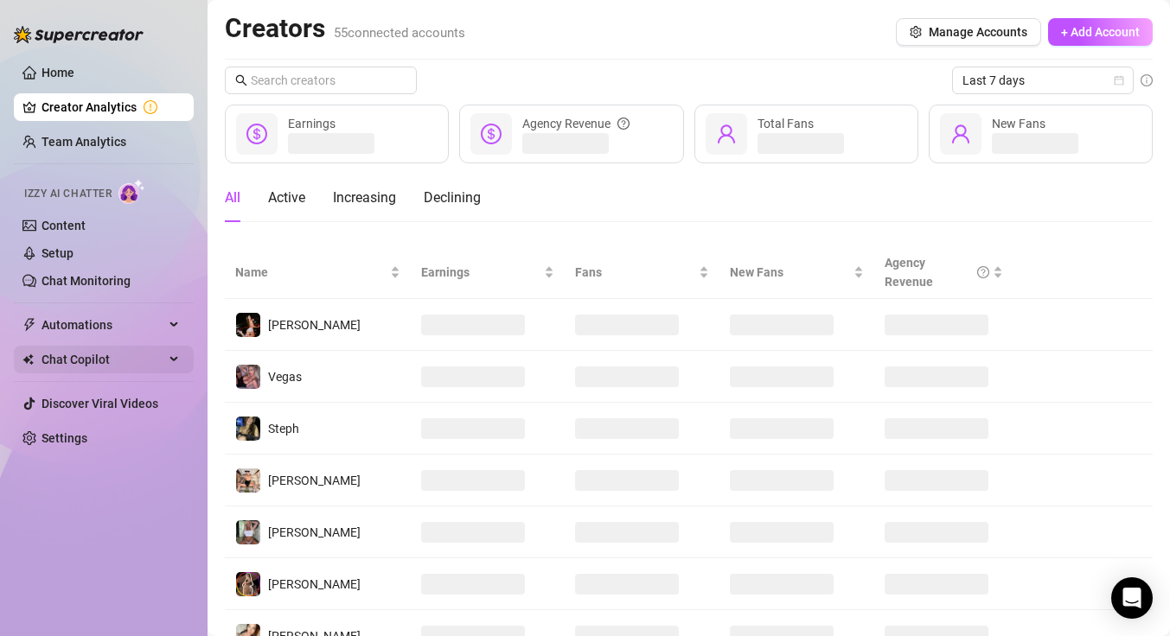
click at [81, 367] on span "Chat Copilot" at bounding box center [103, 360] width 123 height 28
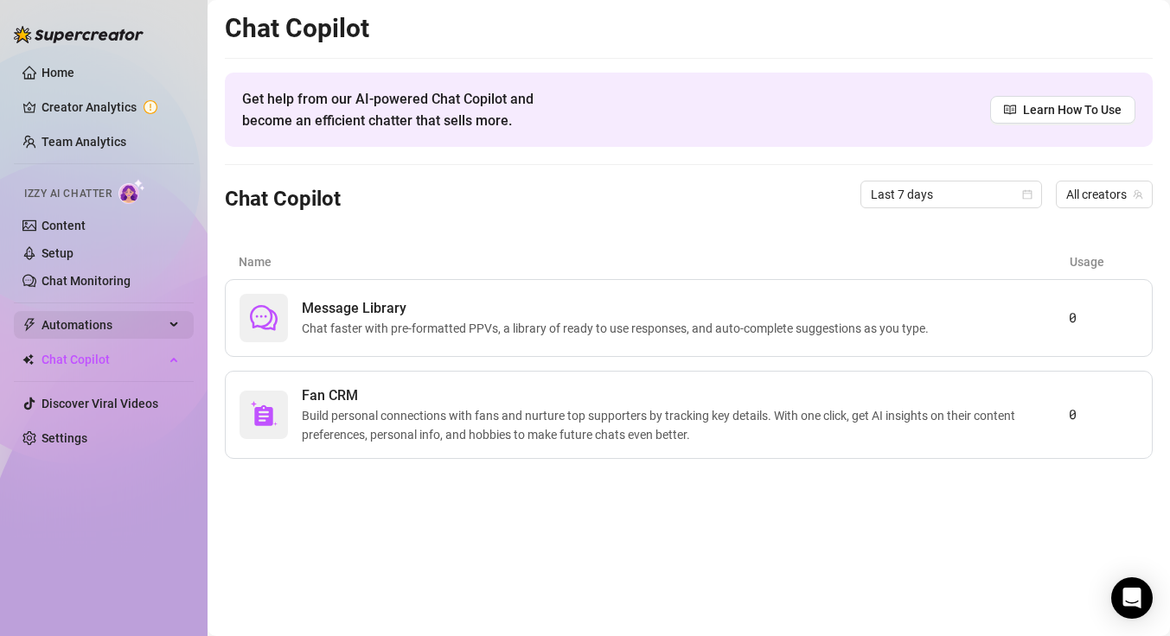
click at [144, 319] on span "Automations" at bounding box center [103, 325] width 123 height 28
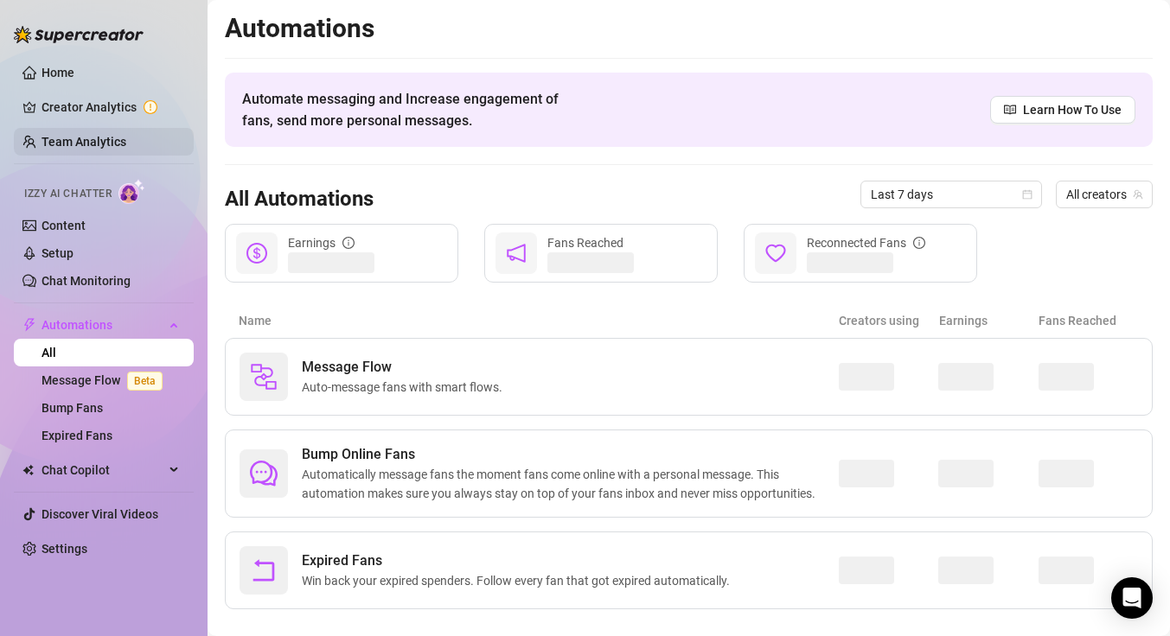
click at [91, 146] on link "Team Analytics" at bounding box center [84, 142] width 85 height 14
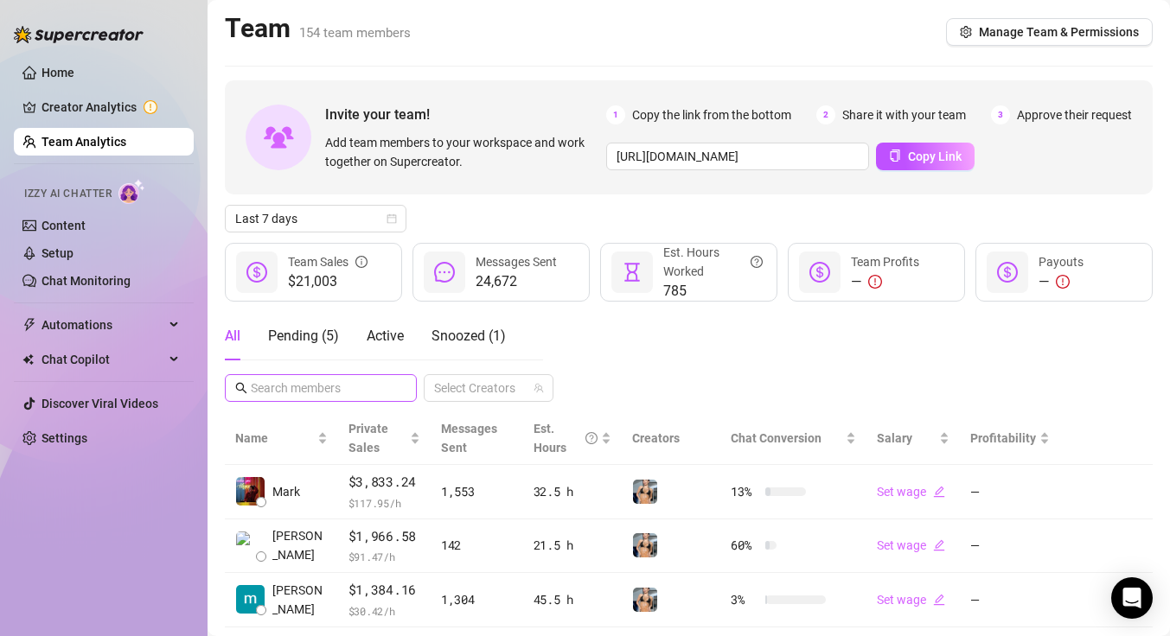
scroll to position [9, 0]
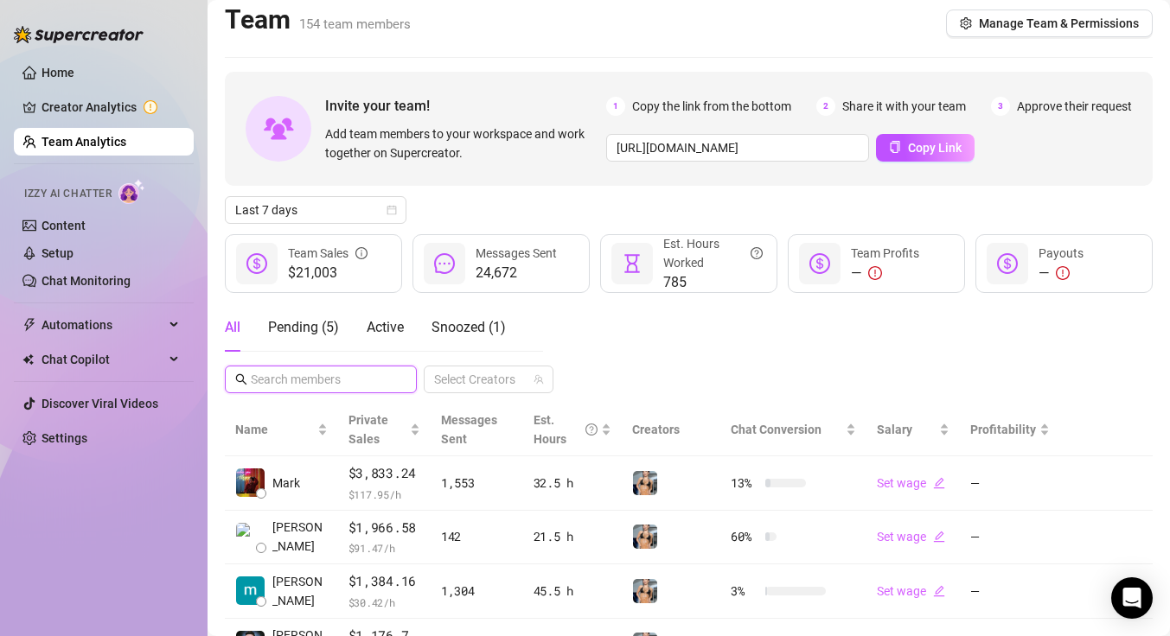
click at [332, 384] on input "text" at bounding box center [322, 379] width 142 height 19
click at [486, 379] on div at bounding box center [479, 379] width 105 height 24
type input "veroni"
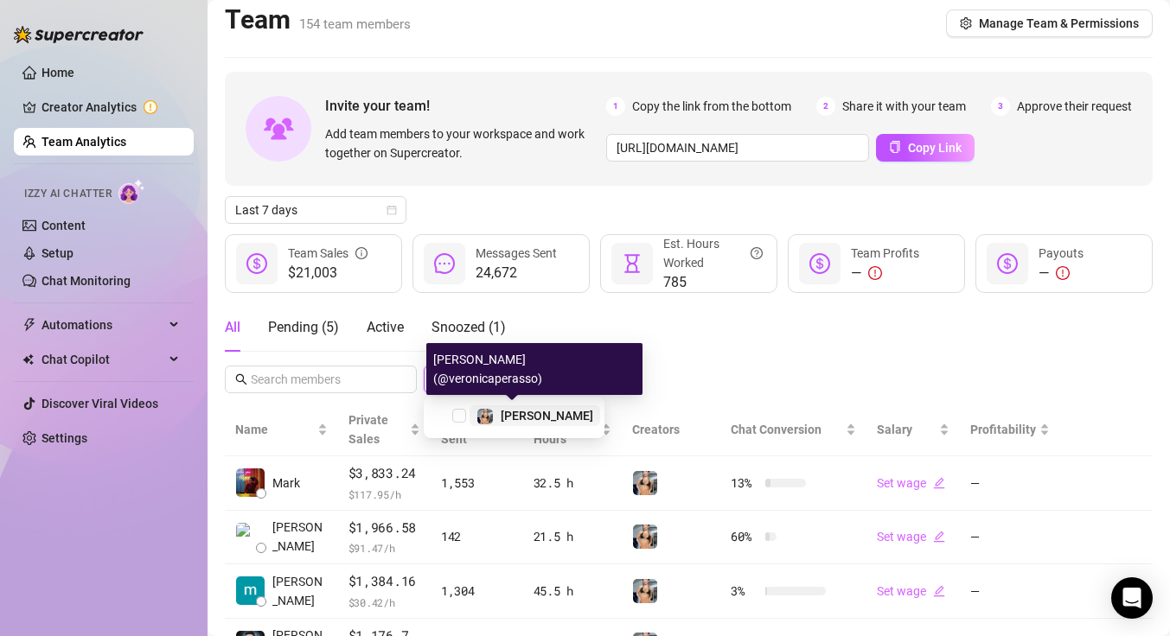
click at [495, 419] on div "[PERSON_NAME]" at bounding box center [534, 415] width 117 height 21
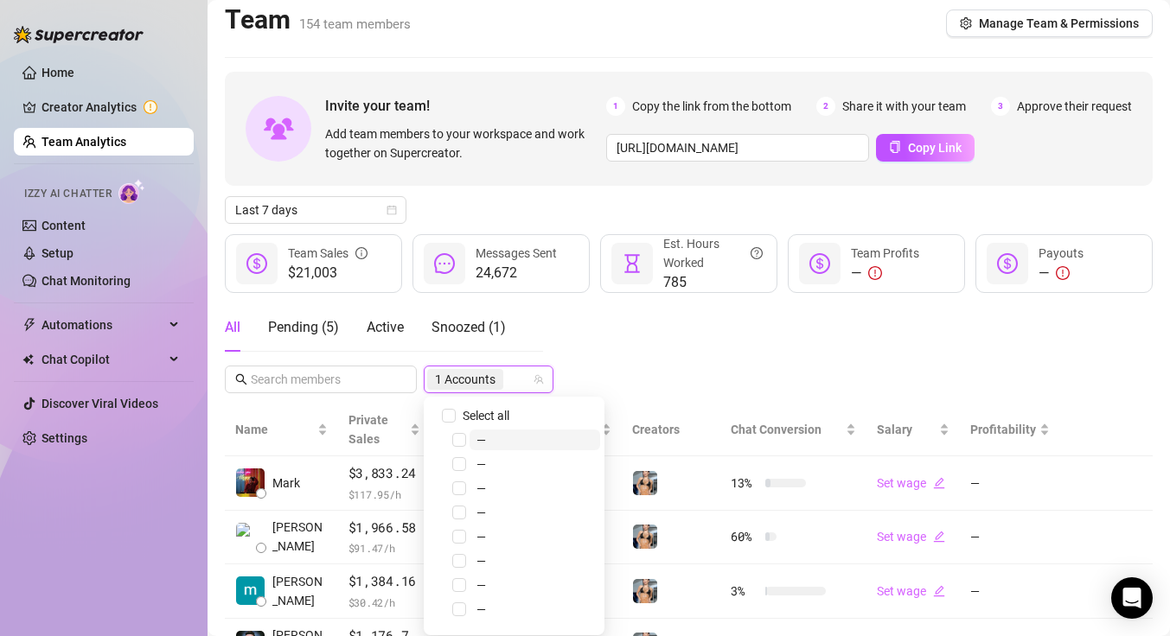
click at [738, 368] on div "All Pending ( 5 ) Active Snoozed ( 1 ) 1 Accounts" at bounding box center [689, 348] width 928 height 90
click at [672, 380] on div "All Pending ( 5 ) Active Snoozed ( 1 ) 1 Accounts" at bounding box center [689, 348] width 928 height 90
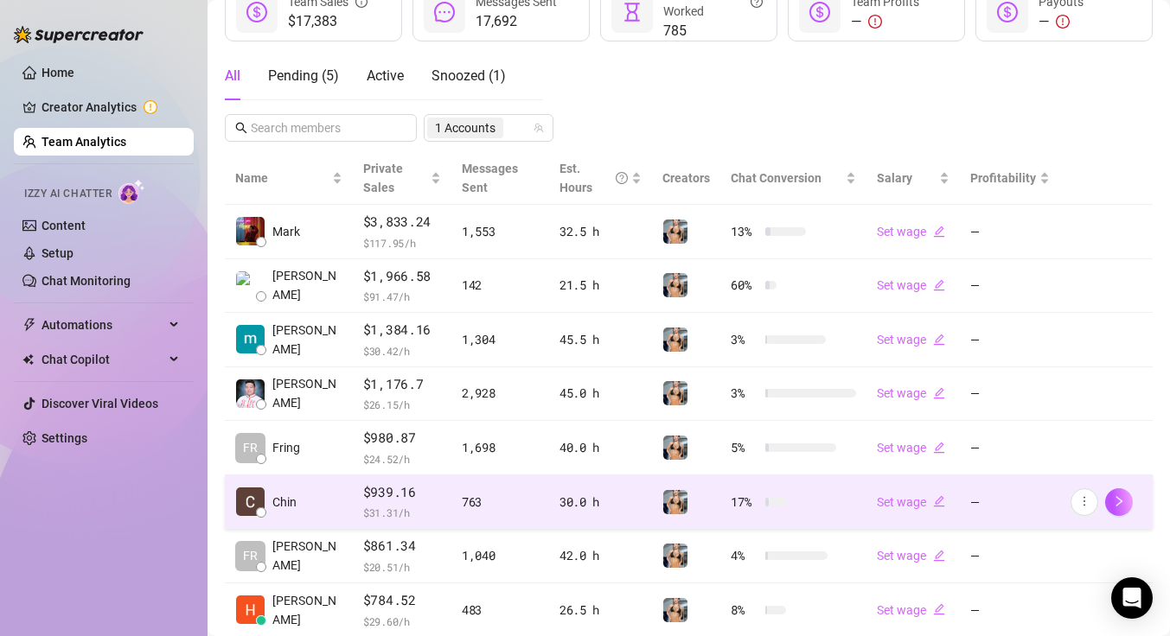
scroll to position [398, 0]
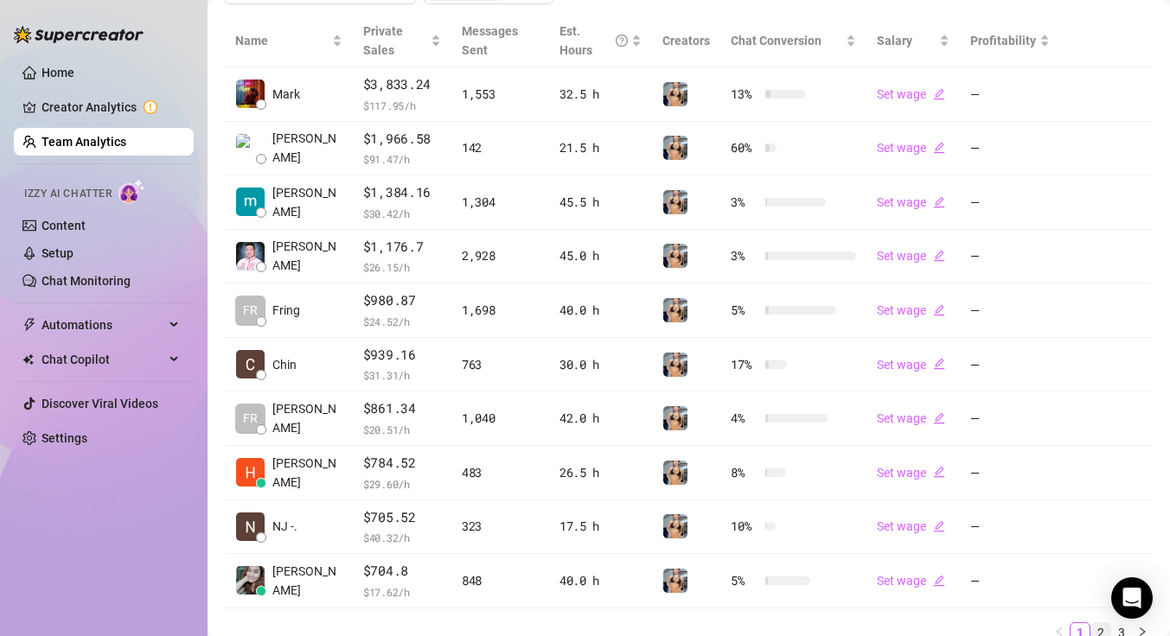
click at [1091, 633] on link "2" at bounding box center [1100, 632] width 19 height 19
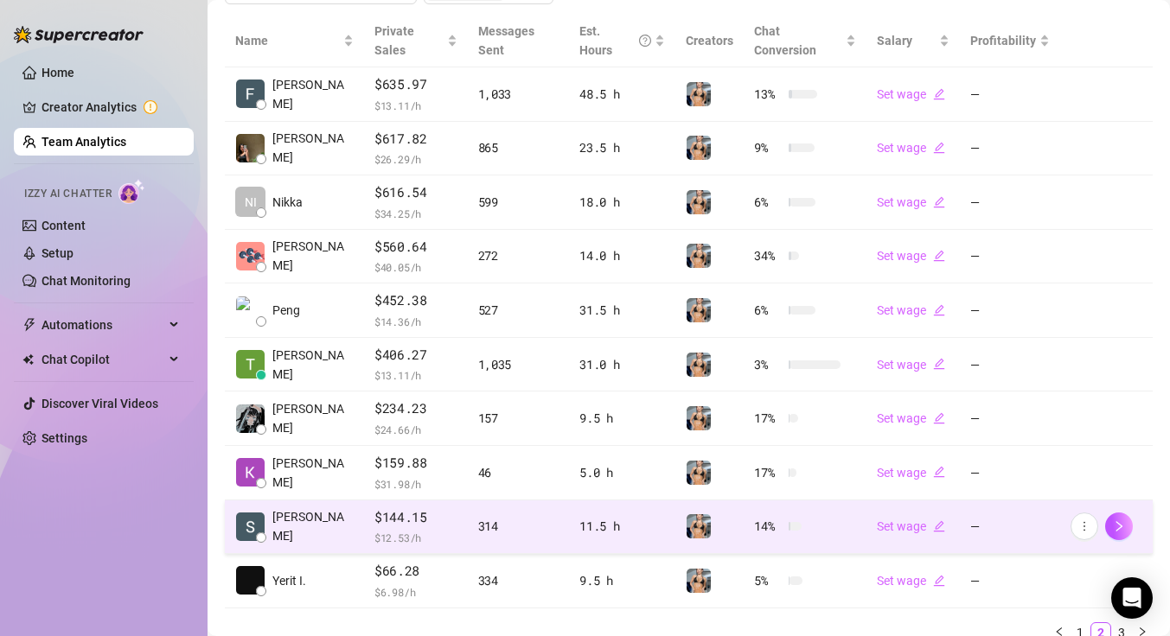
scroll to position [450, 0]
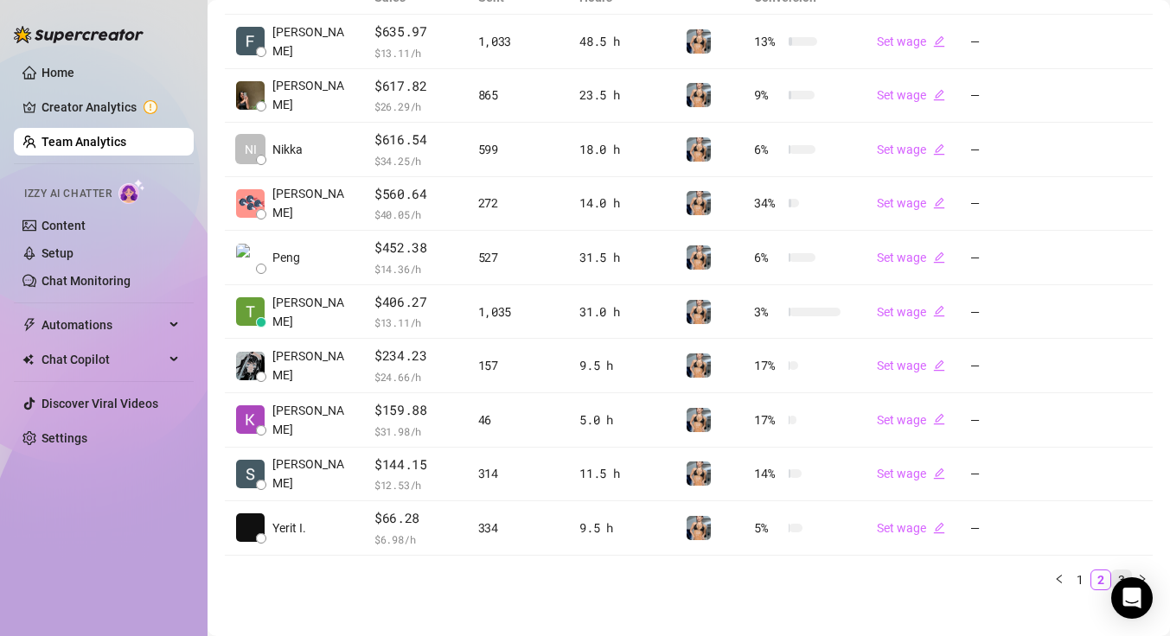
click at [1112, 571] on link "3" at bounding box center [1121, 580] width 19 height 19
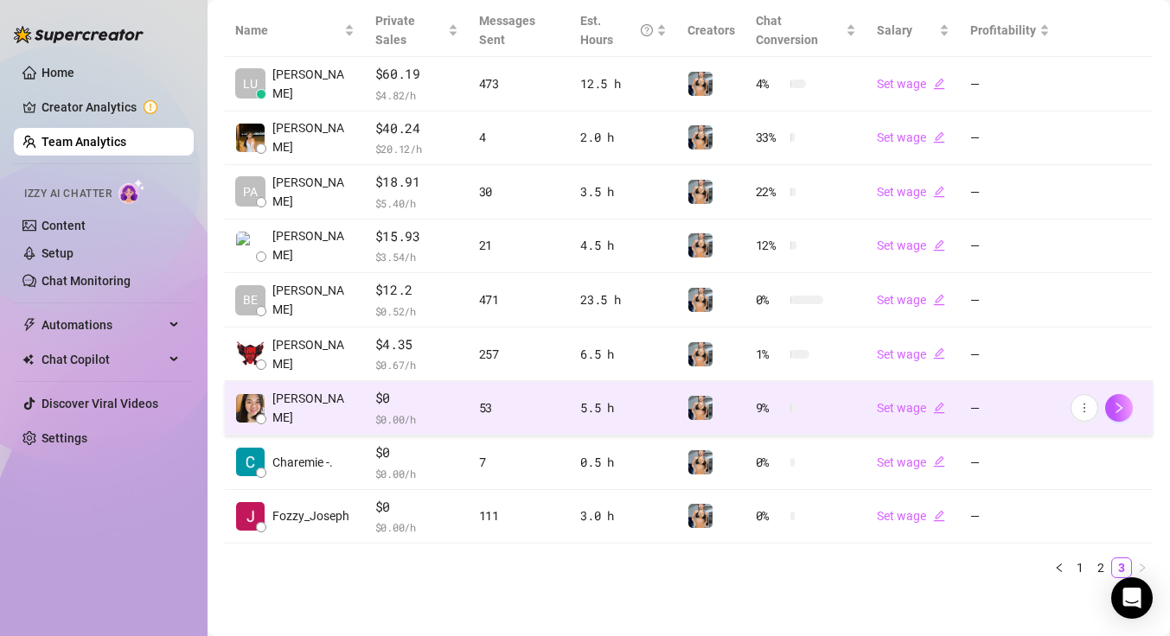
scroll to position [415, 0]
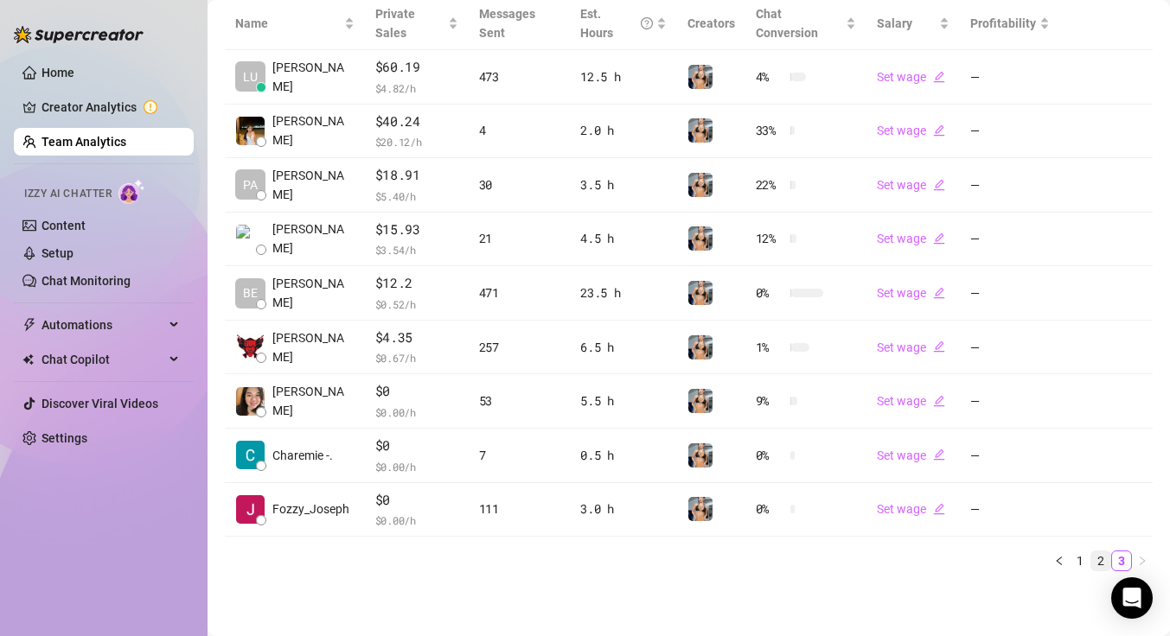
click at [1091, 566] on link "2" at bounding box center [1100, 561] width 19 height 19
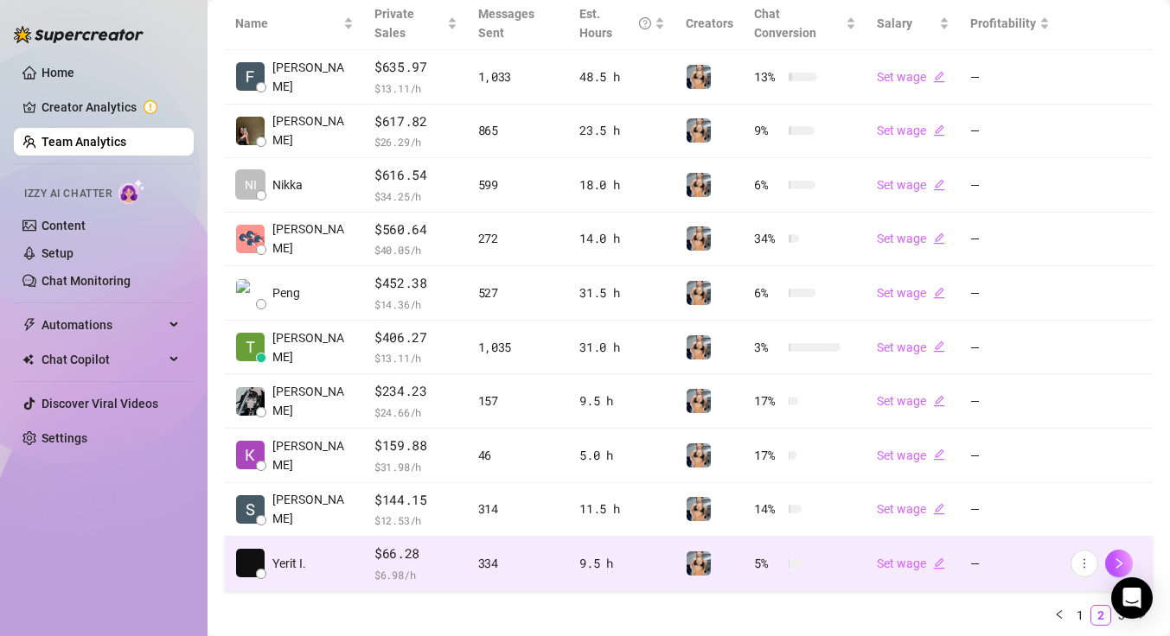
click at [1063, 564] on td at bounding box center [1106, 564] width 93 height 54
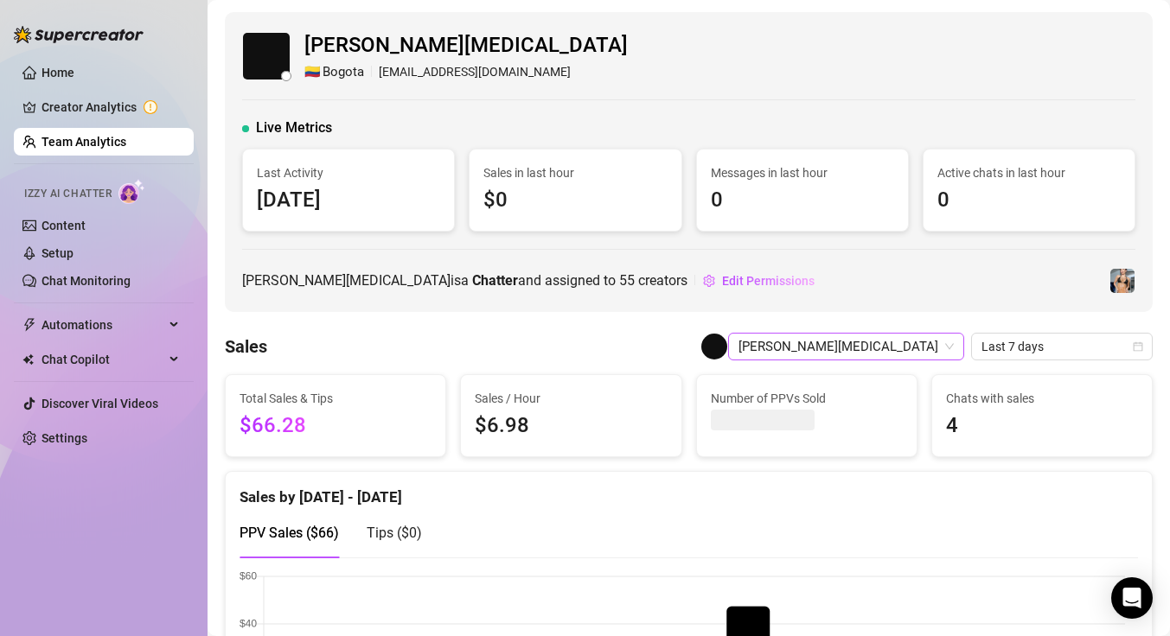
click at [892, 350] on span "[PERSON_NAME][MEDICAL_DATA]" at bounding box center [845, 347] width 215 height 26
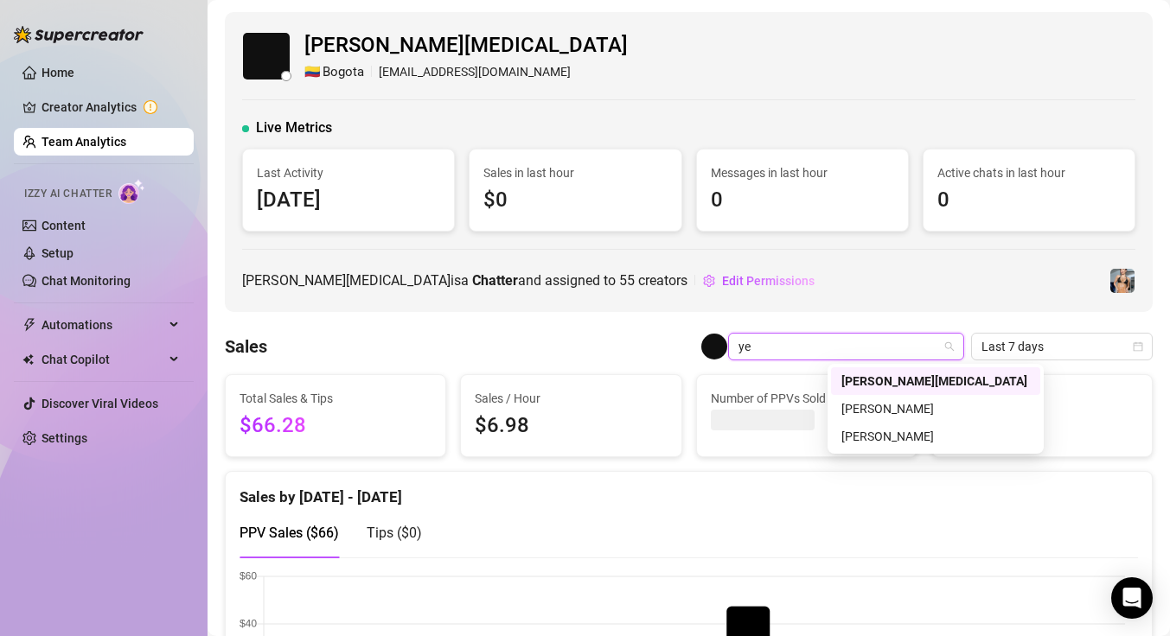
type input "y"
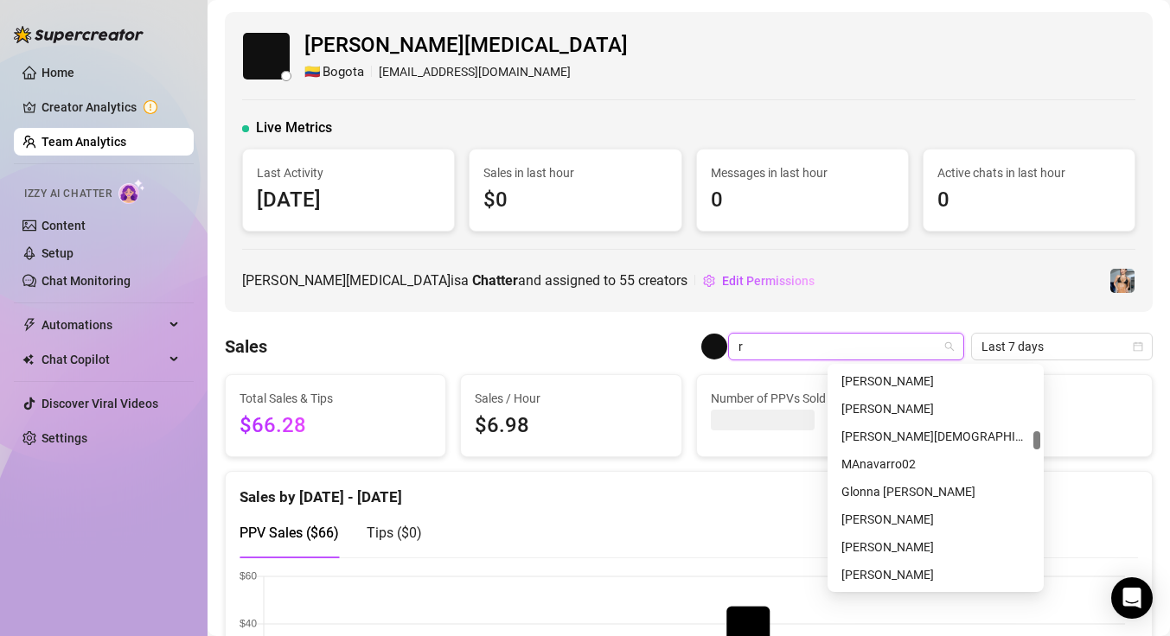
scroll to position [2103, 0]
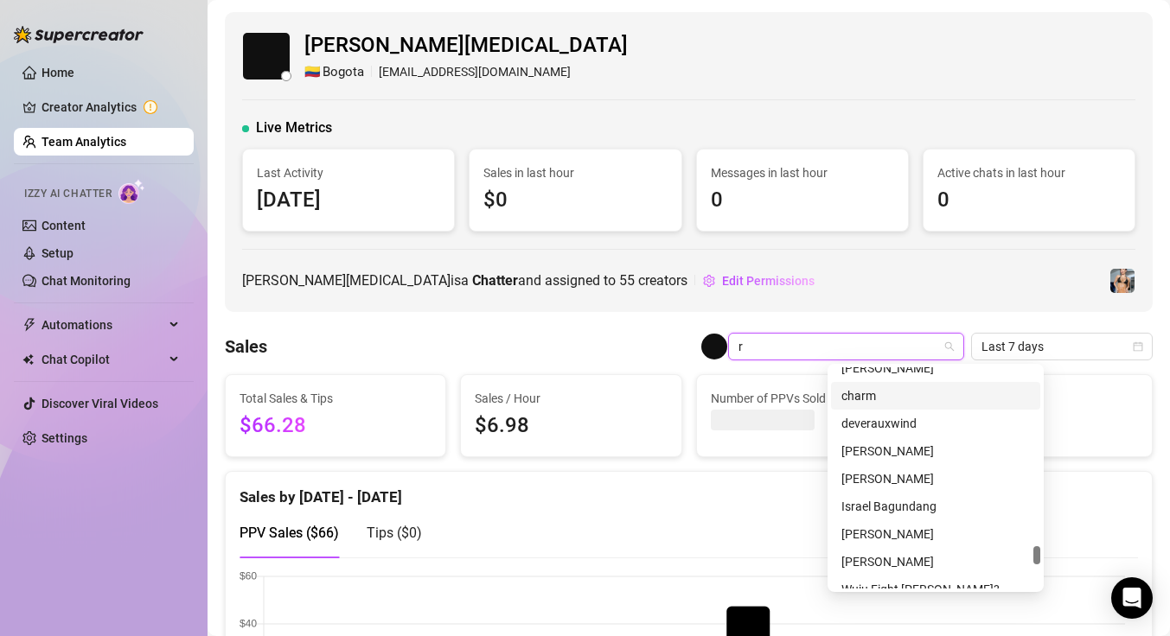
type input "ri"
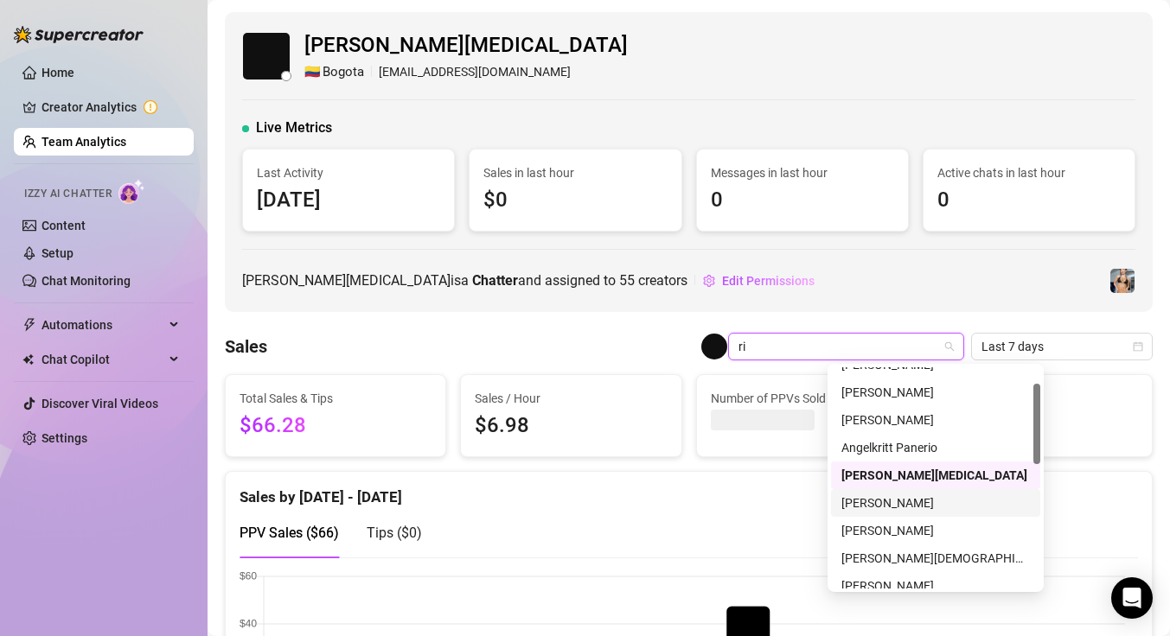
scroll to position [48, 0]
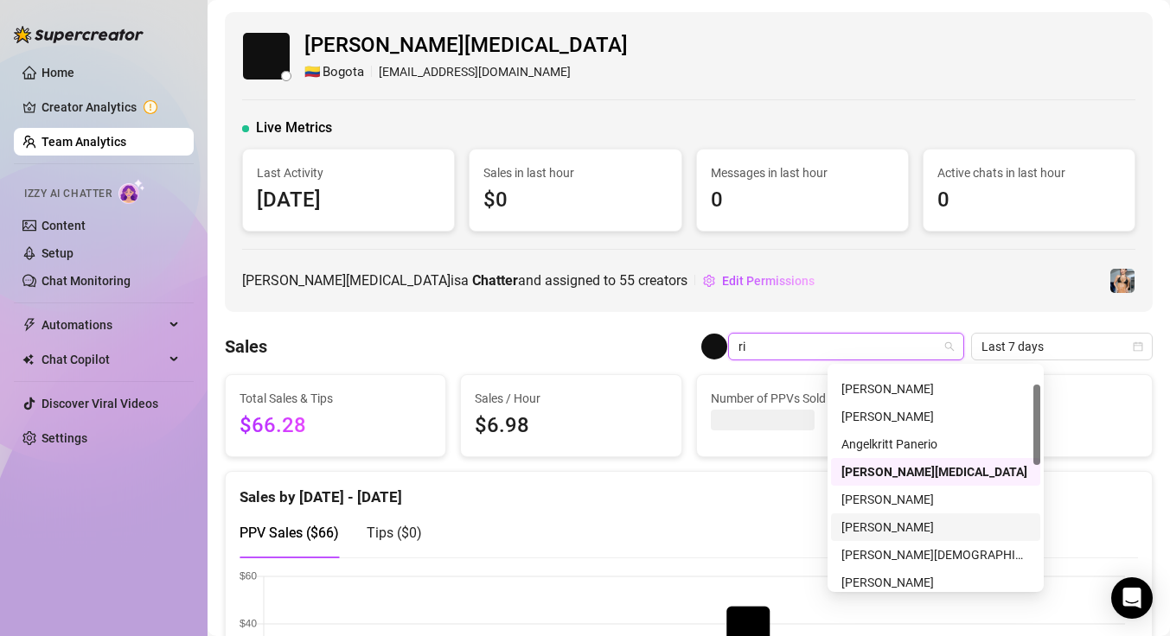
click at [887, 527] on div "[PERSON_NAME]" at bounding box center [935, 527] width 188 height 19
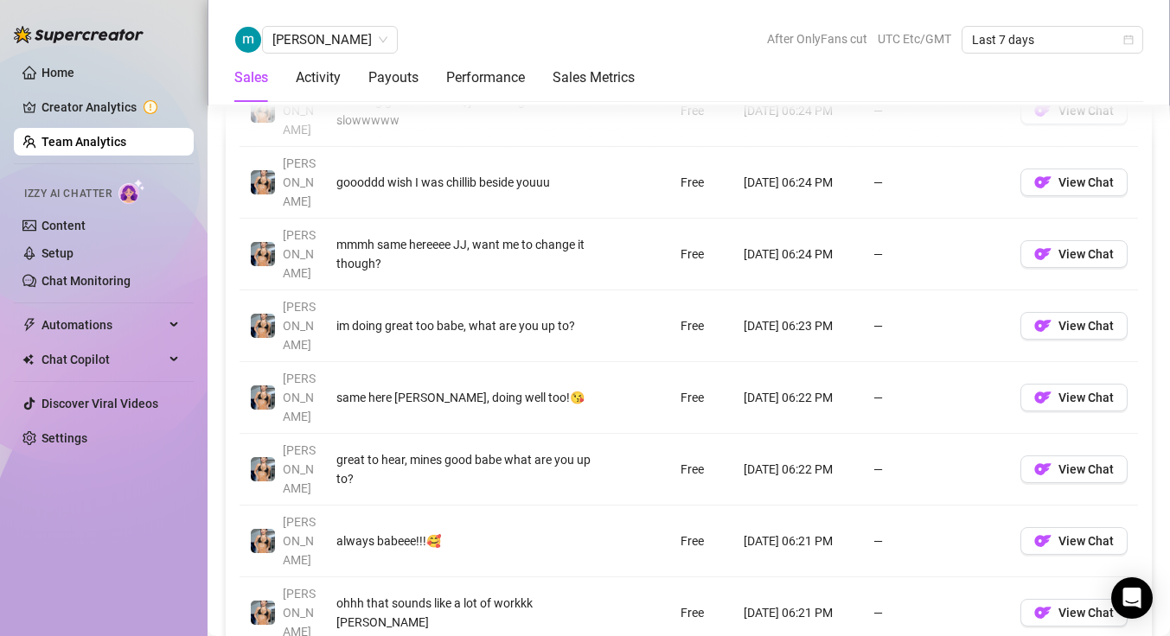
scroll to position [1625, 0]
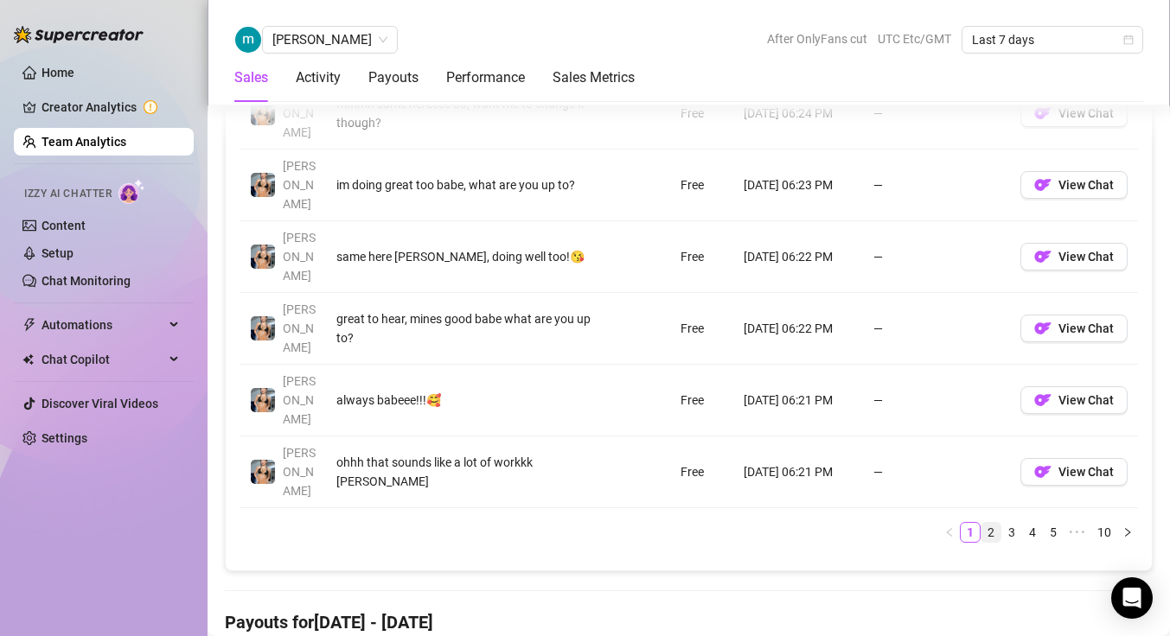
click at [981, 523] on link "2" at bounding box center [990, 532] width 19 height 19
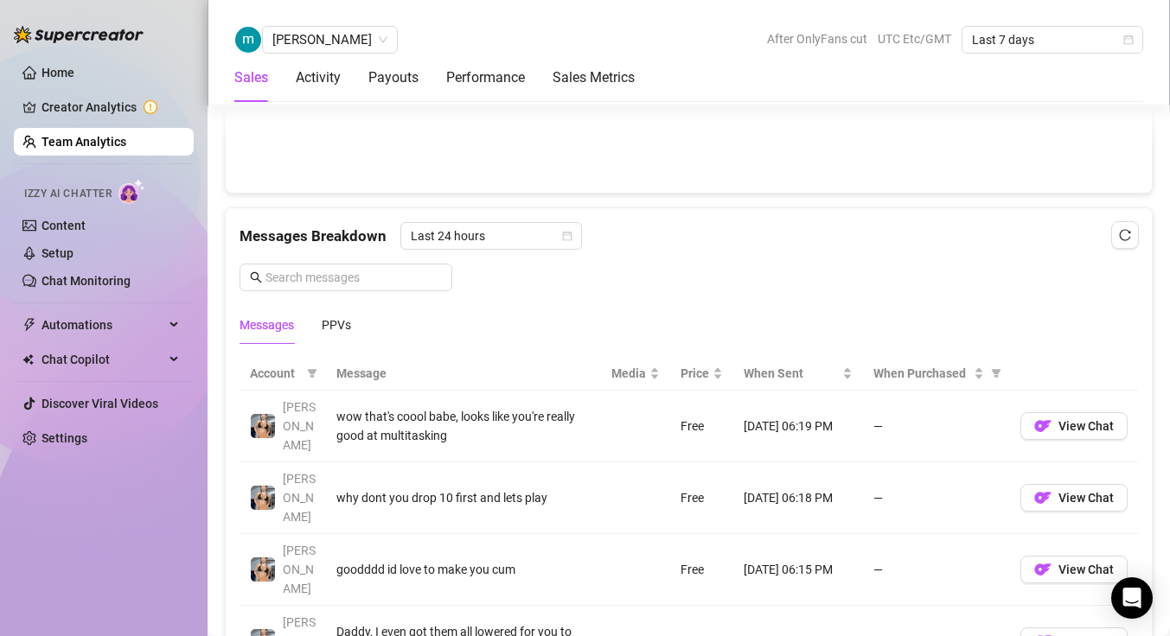
scroll to position [1435, 0]
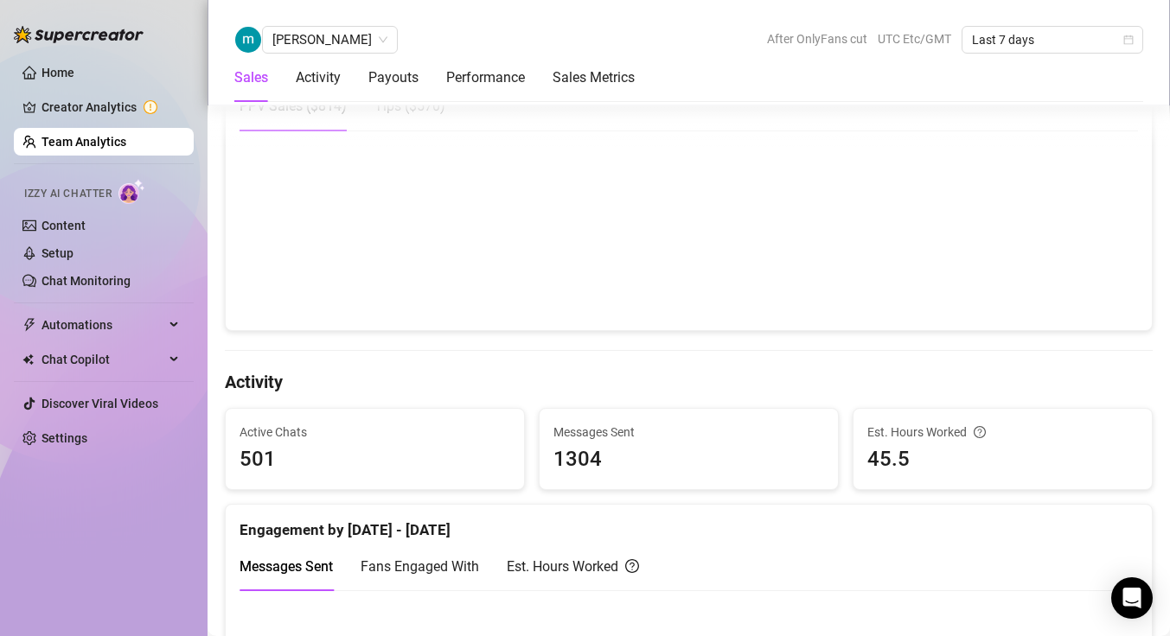
scroll to position [444, 0]
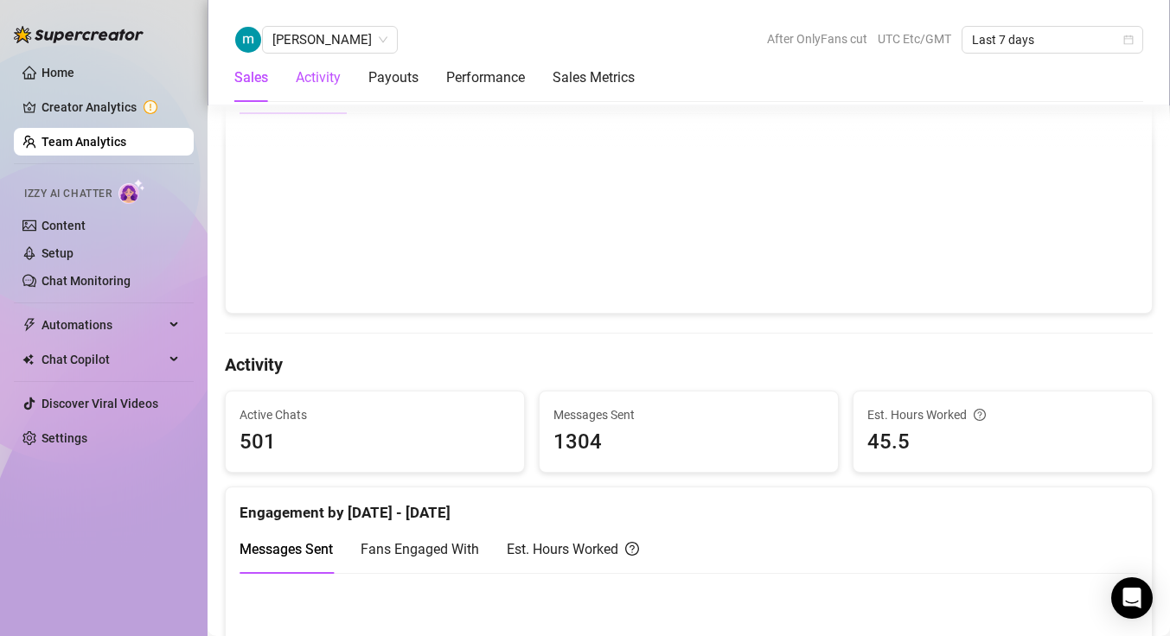
click at [320, 73] on div "Activity" at bounding box center [318, 77] width 45 height 21
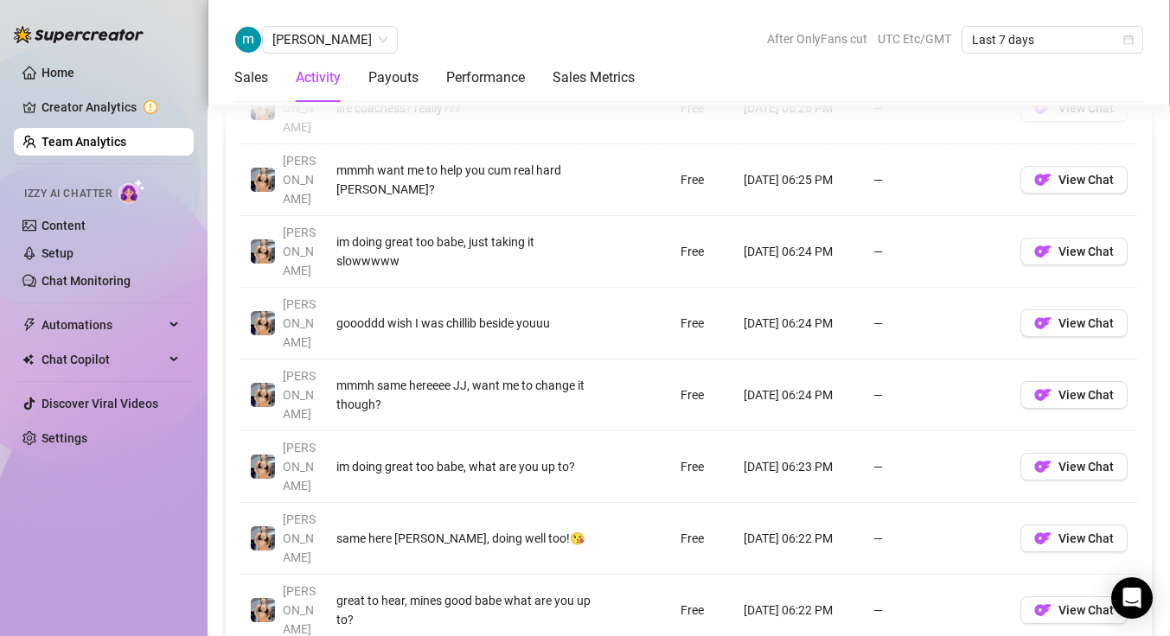
scroll to position [1447, 0]
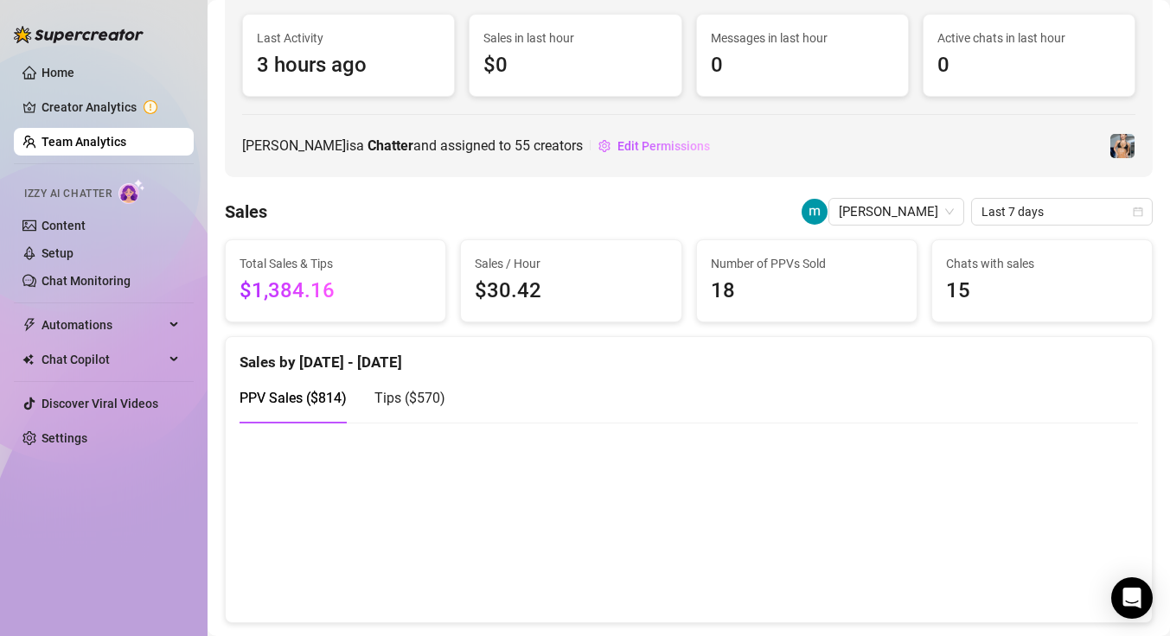
scroll to position [0, 0]
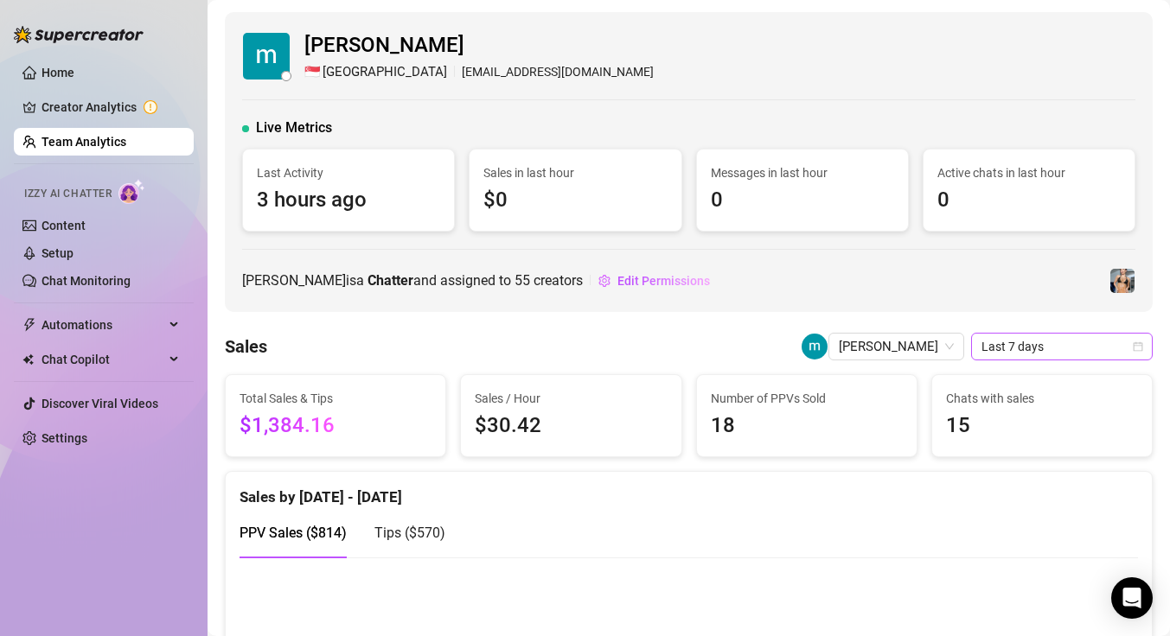
click at [1019, 346] on span "Last 7 days" at bounding box center [1061, 347] width 161 height 26
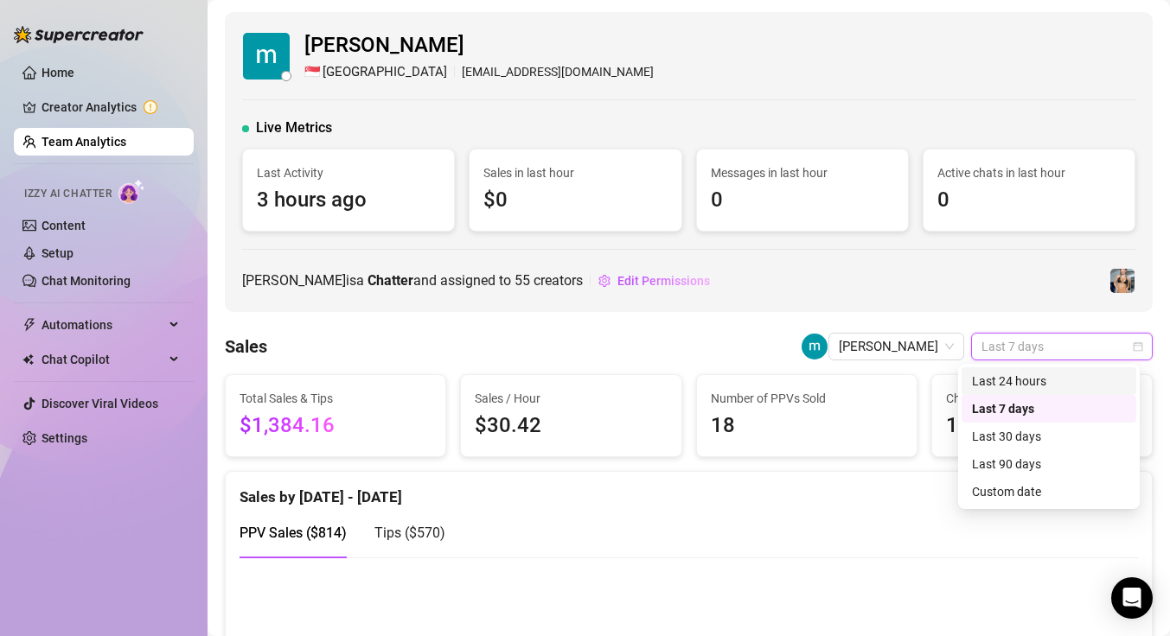
click at [1022, 380] on div "Last 24 hours" at bounding box center [1049, 381] width 154 height 19
click at [1022, 380] on div "Chats with sales 15" at bounding box center [1042, 415] width 220 height 81
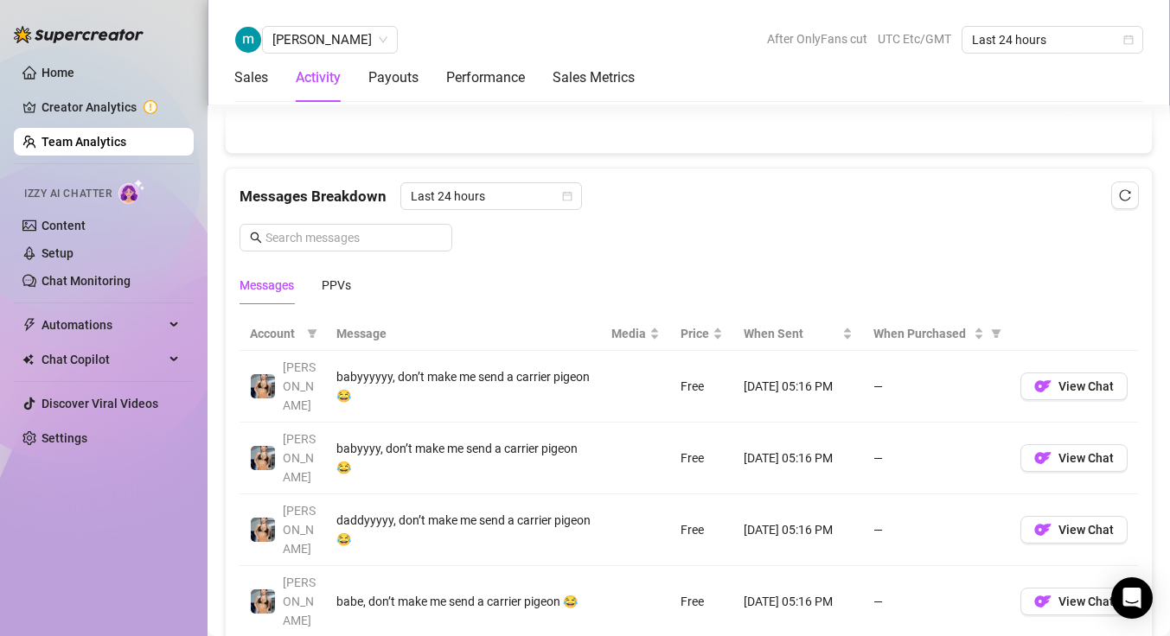
scroll to position [1257, 0]
